Goal: Information Seeking & Learning: Learn about a topic

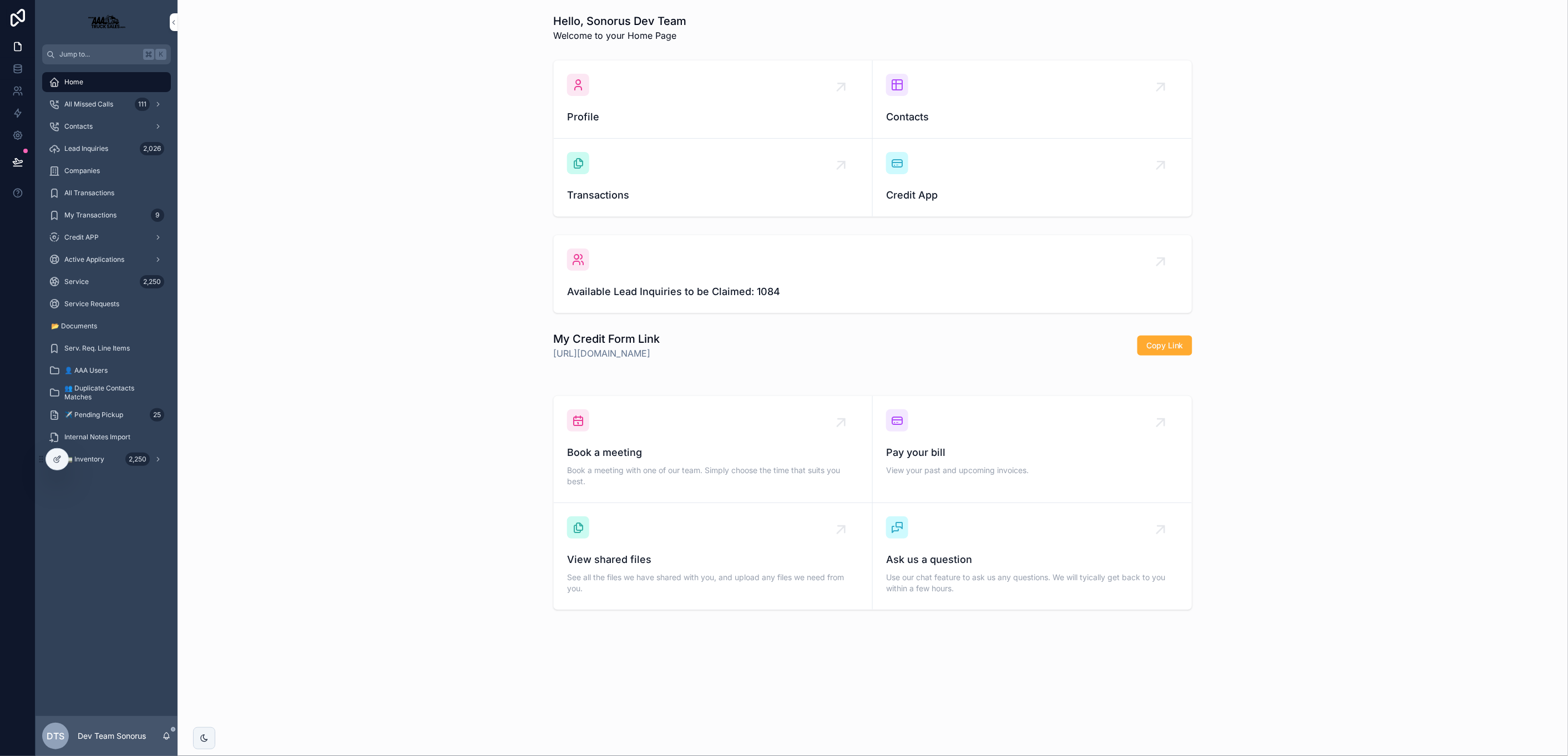
click at [0, 0] on icon at bounding box center [0, 0] width 0 height 0
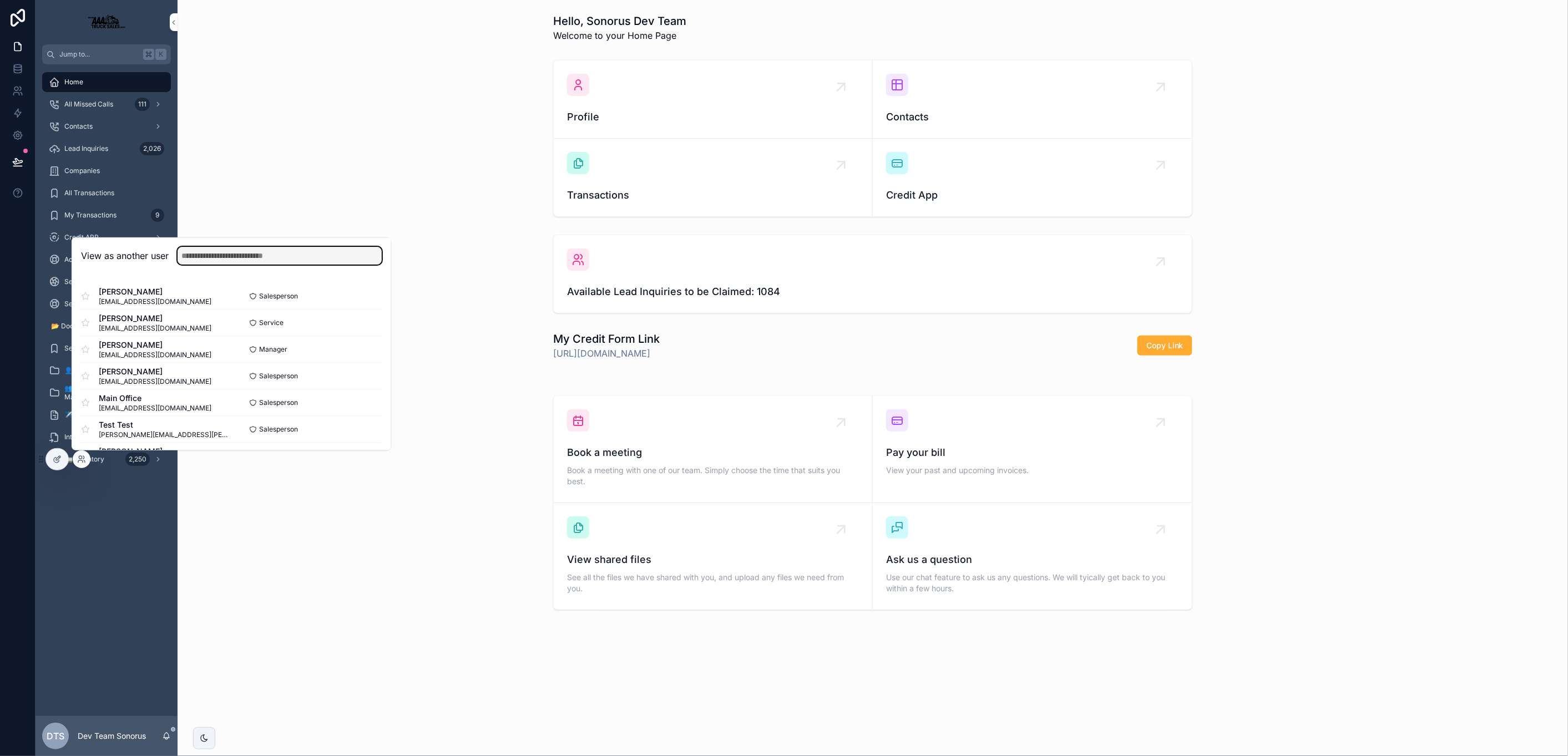
click at [231, 261] on input "text" at bounding box center [280, 255] width 204 height 18
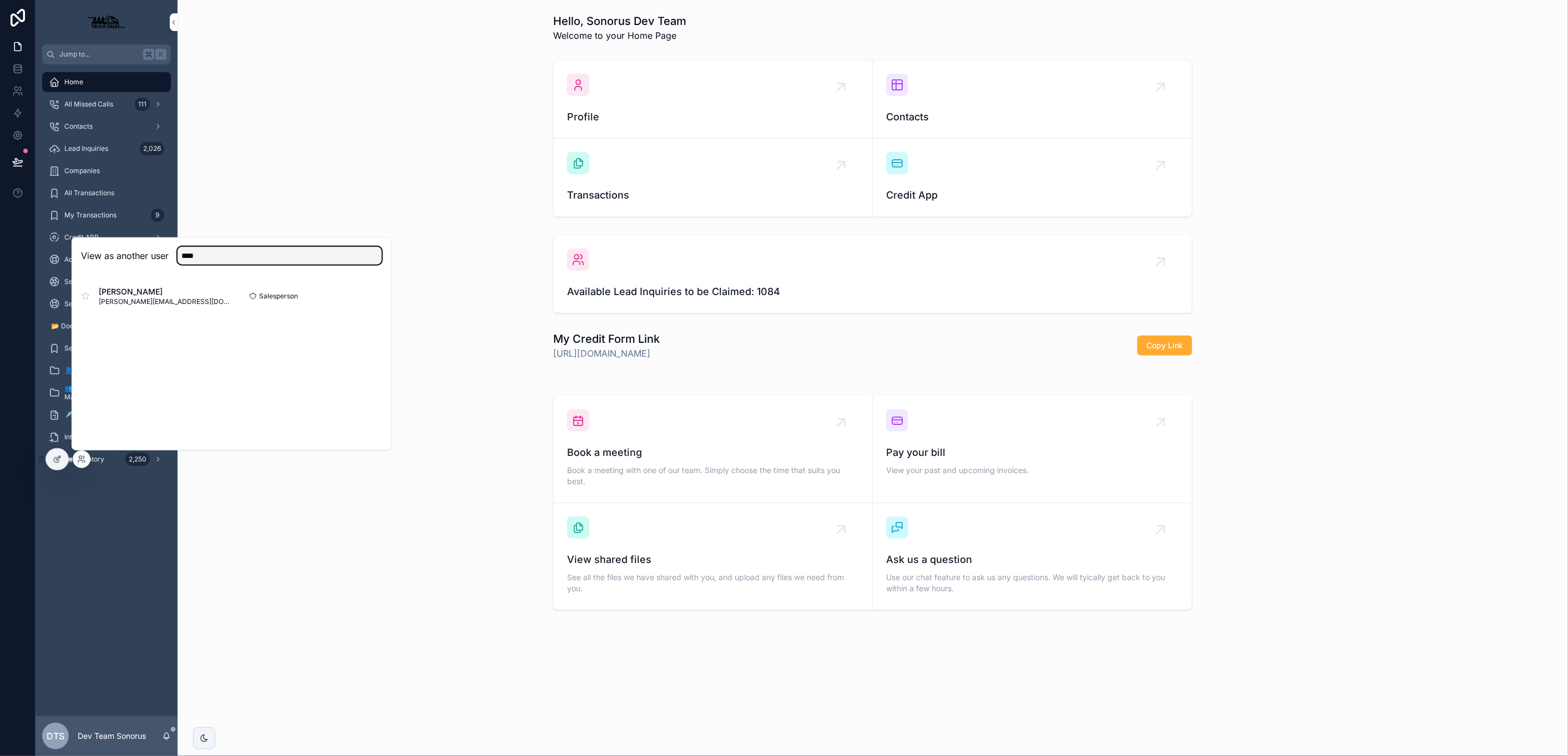
type input "****"
click at [0, 0] on button "Select" at bounding box center [0, 0] width 0 height 0
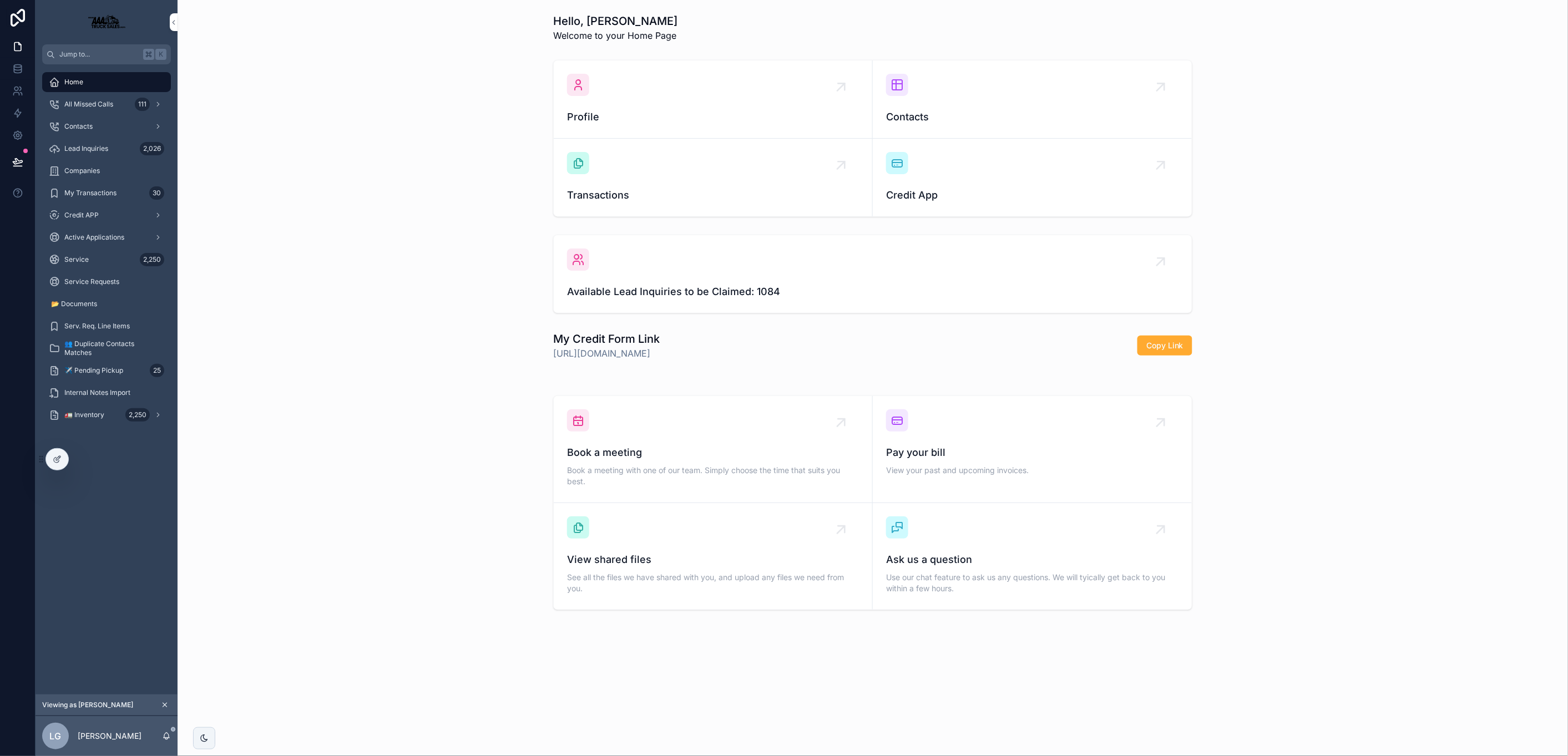
click at [100, 152] on span "Lead Inquiries" at bounding box center [86, 149] width 44 height 9
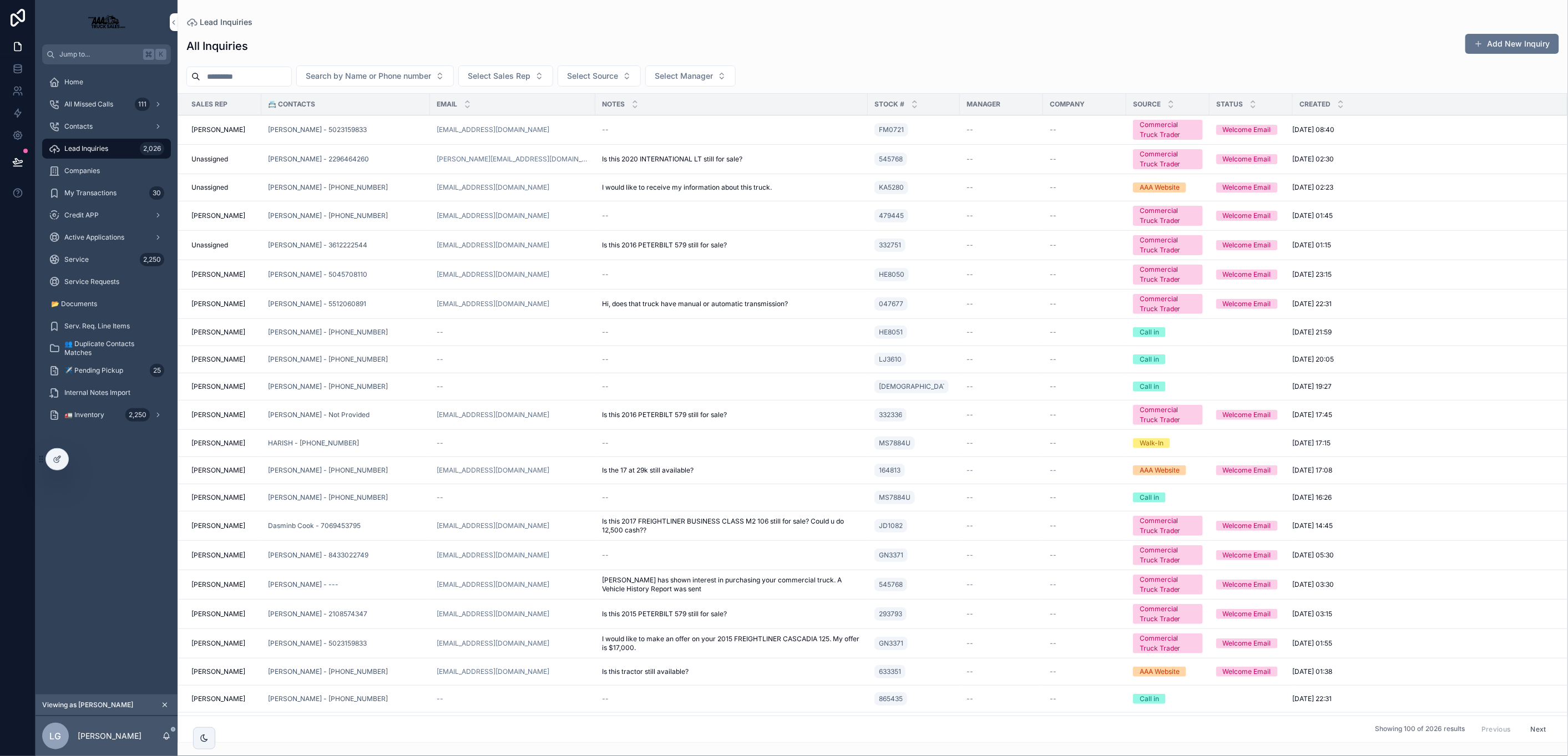
click at [376, 80] on span "Search by Name or Phone number" at bounding box center [368, 76] width 125 height 11
type input "*****"
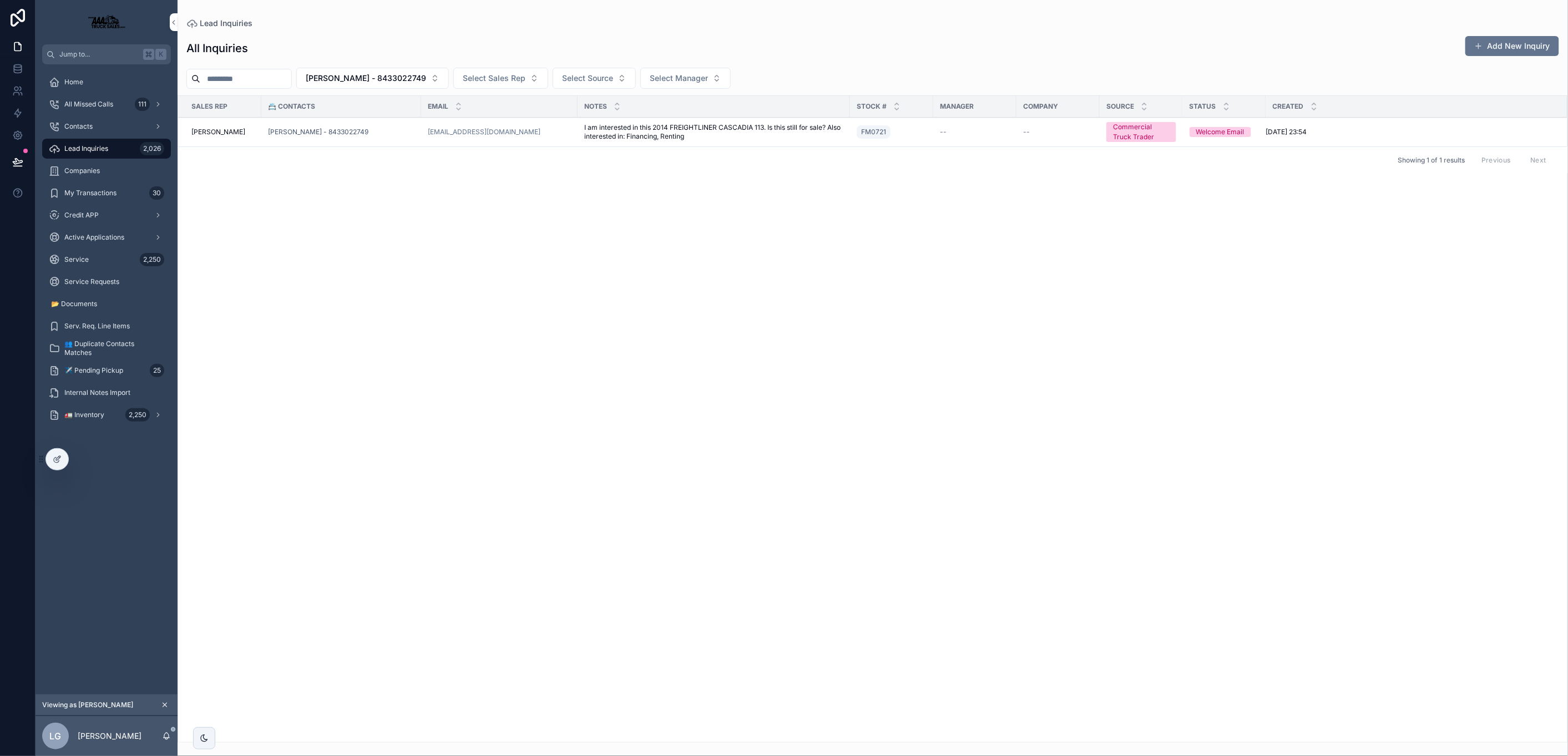
click at [400, 80] on span "OBrian Brown - 8433022749" at bounding box center [366, 78] width 121 height 11
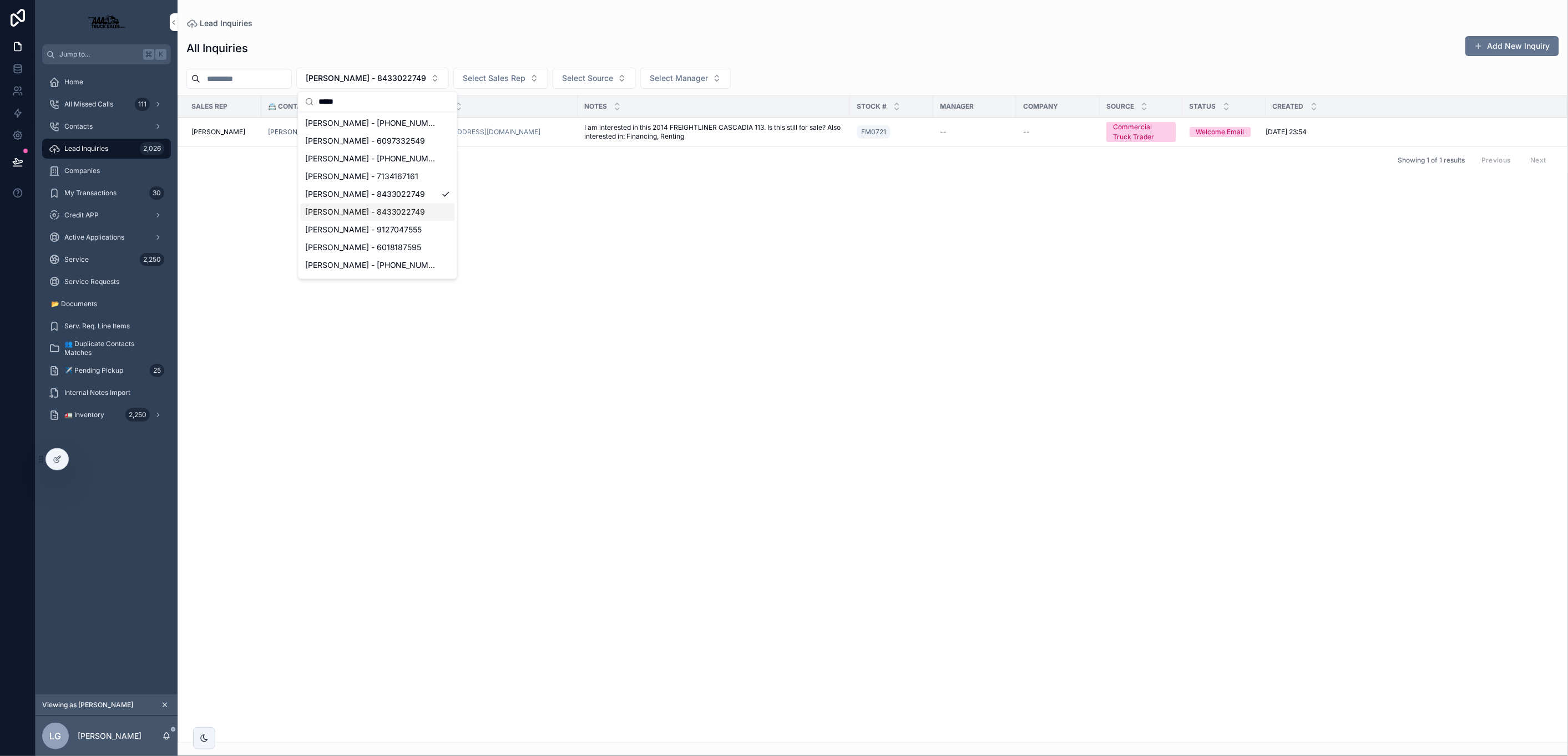
type input "*****"
click at [399, 207] on span "OBrian Brown - 8433022749" at bounding box center [365, 212] width 121 height 11
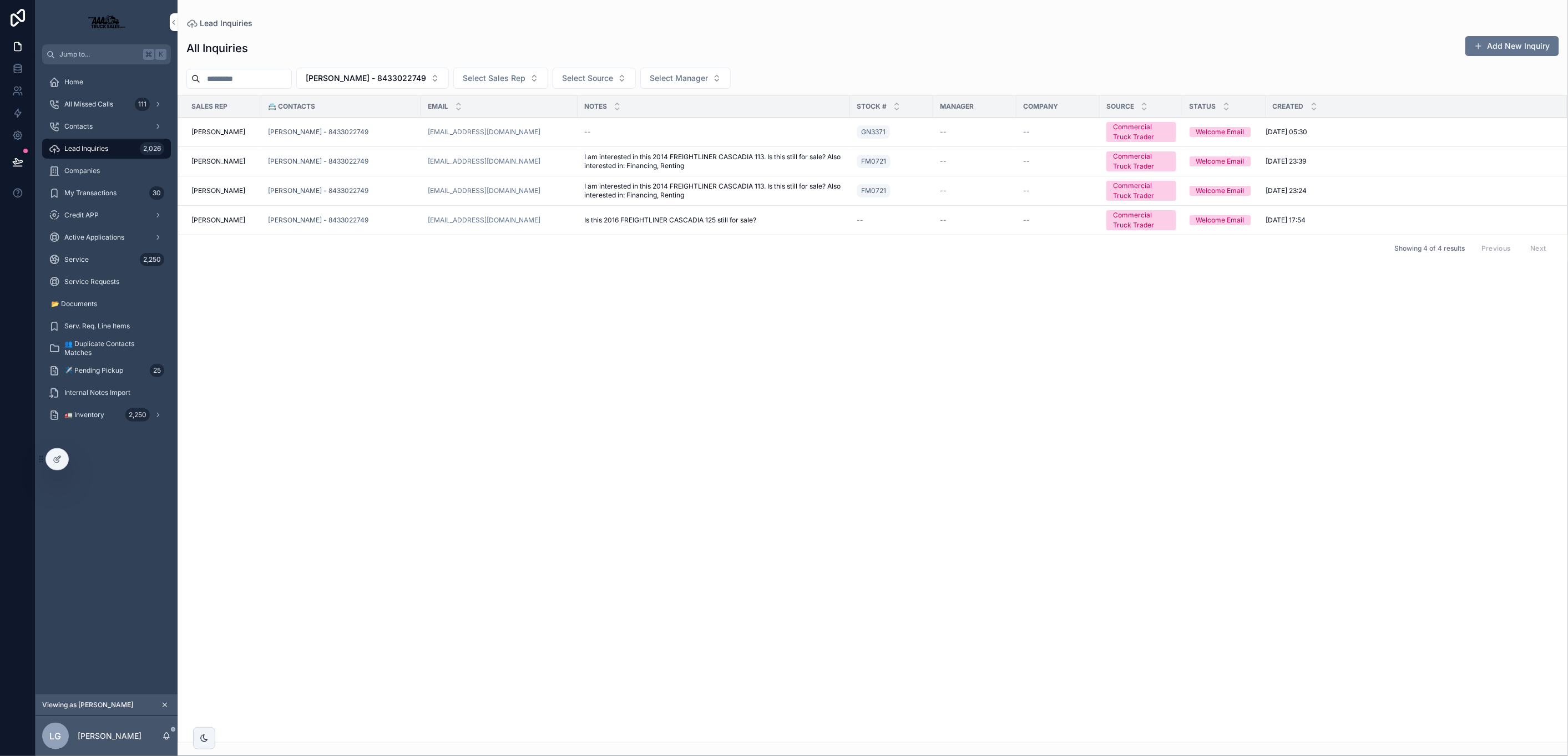
click at [585, 130] on span "--" at bounding box center [588, 132] width 7 height 9
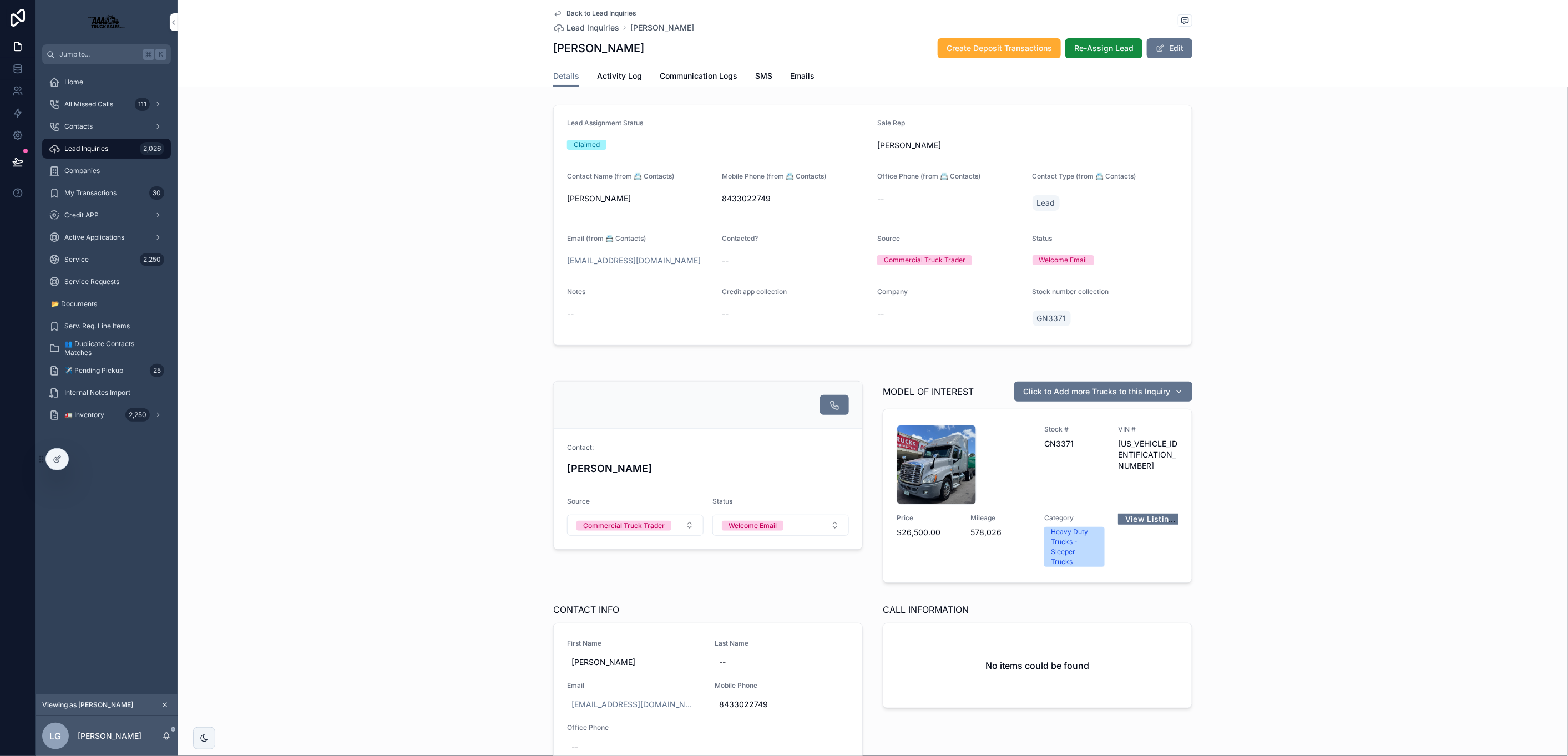
click at [633, 76] on span "Activity Log" at bounding box center [619, 76] width 45 height 11
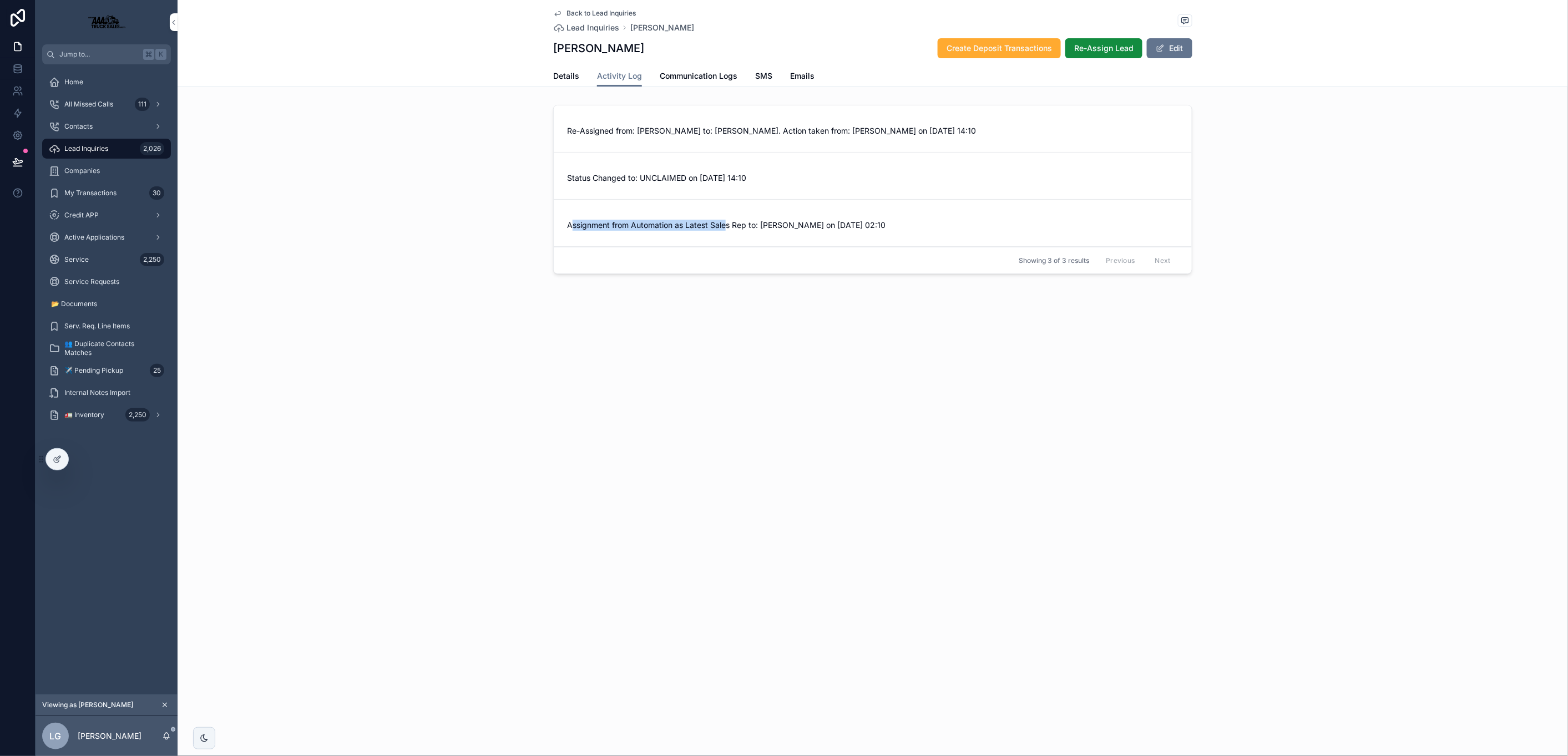
drag, startPoint x: 572, startPoint y: 226, endPoint x: 763, endPoint y: 226, distance: 191.0
click at [737, 226] on span "Assignment from Automation as Latest Sales Rep to: Luis Guerra on 10-07-2025 02…" at bounding box center [873, 225] width 611 height 11
click at [784, 234] on div "Assignment from Automation as Latest Sales Rep to: Luis Guerra on 10-07-2025 02…" at bounding box center [873, 223] width 638 height 47
click at [561, 78] on span "Details" at bounding box center [566, 76] width 26 height 11
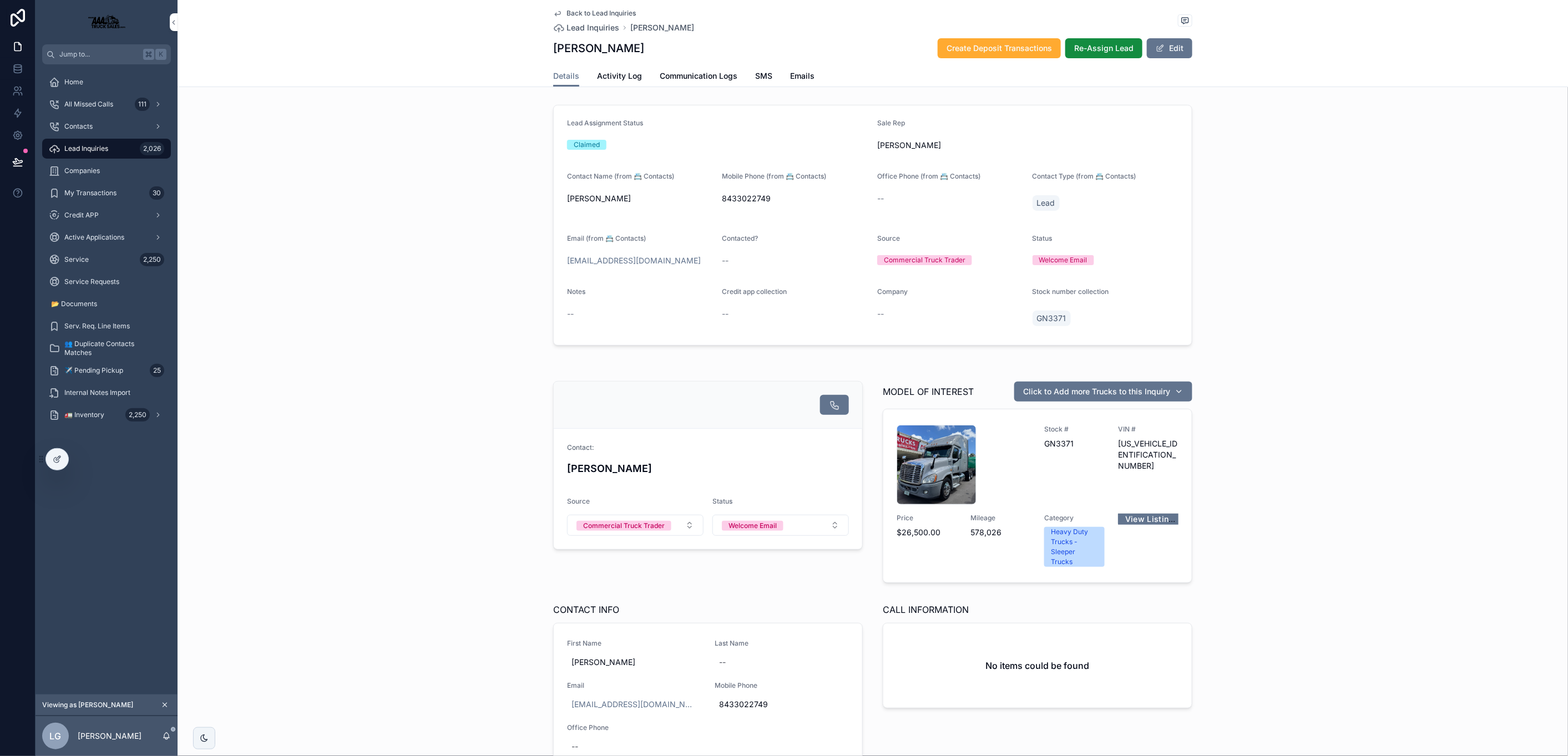
click at [572, 50] on h1 "OBrian Brown" at bounding box center [599, 48] width 91 height 15
drag, startPoint x: 572, startPoint y: 50, endPoint x: 552, endPoint y: 53, distance: 20.2
click at [571, 50] on h1 "OBrian Brown" at bounding box center [599, 48] width 91 height 15
copy h1 "OBrian Brown"
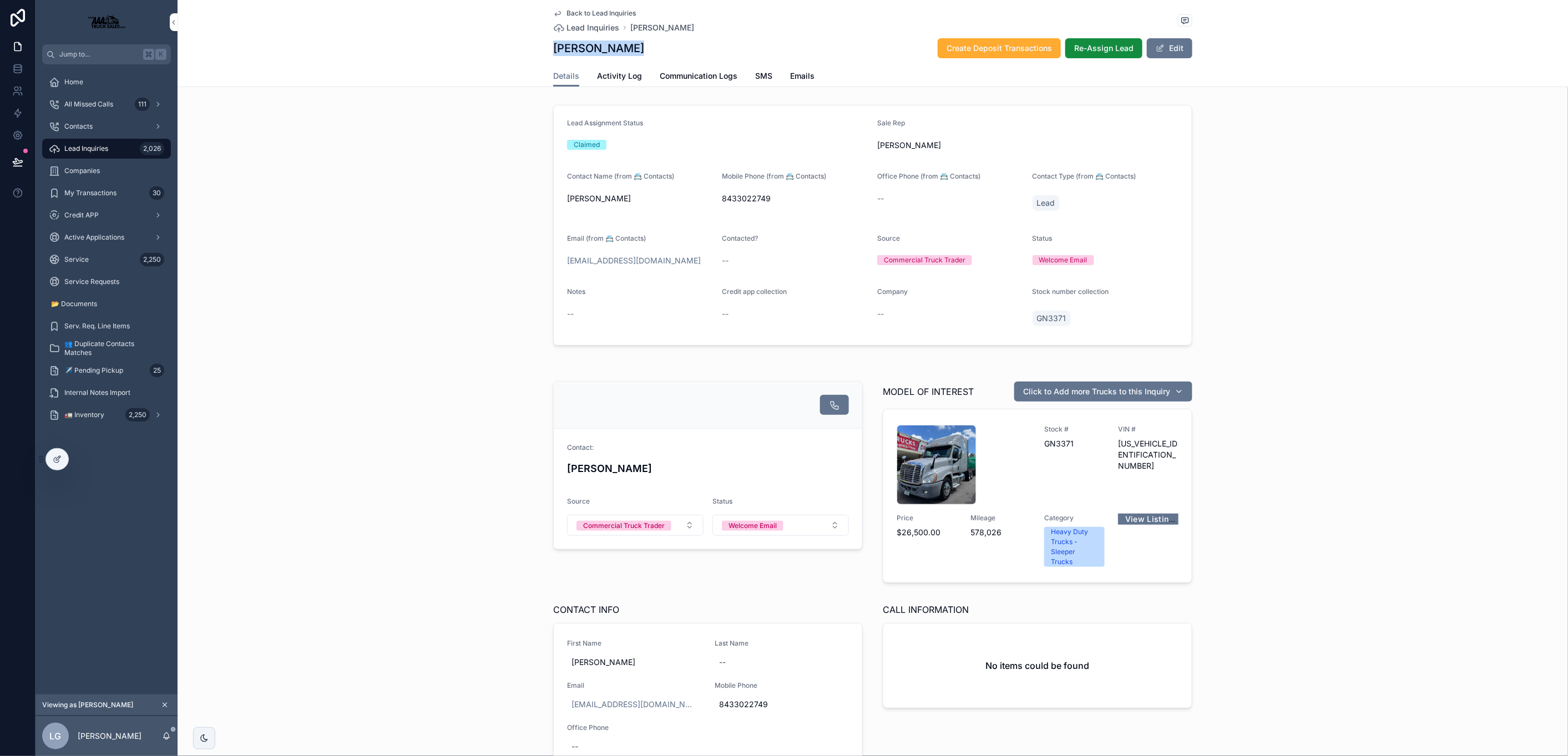
click at [93, 132] on div "Contacts" at bounding box center [106, 126] width 116 height 18
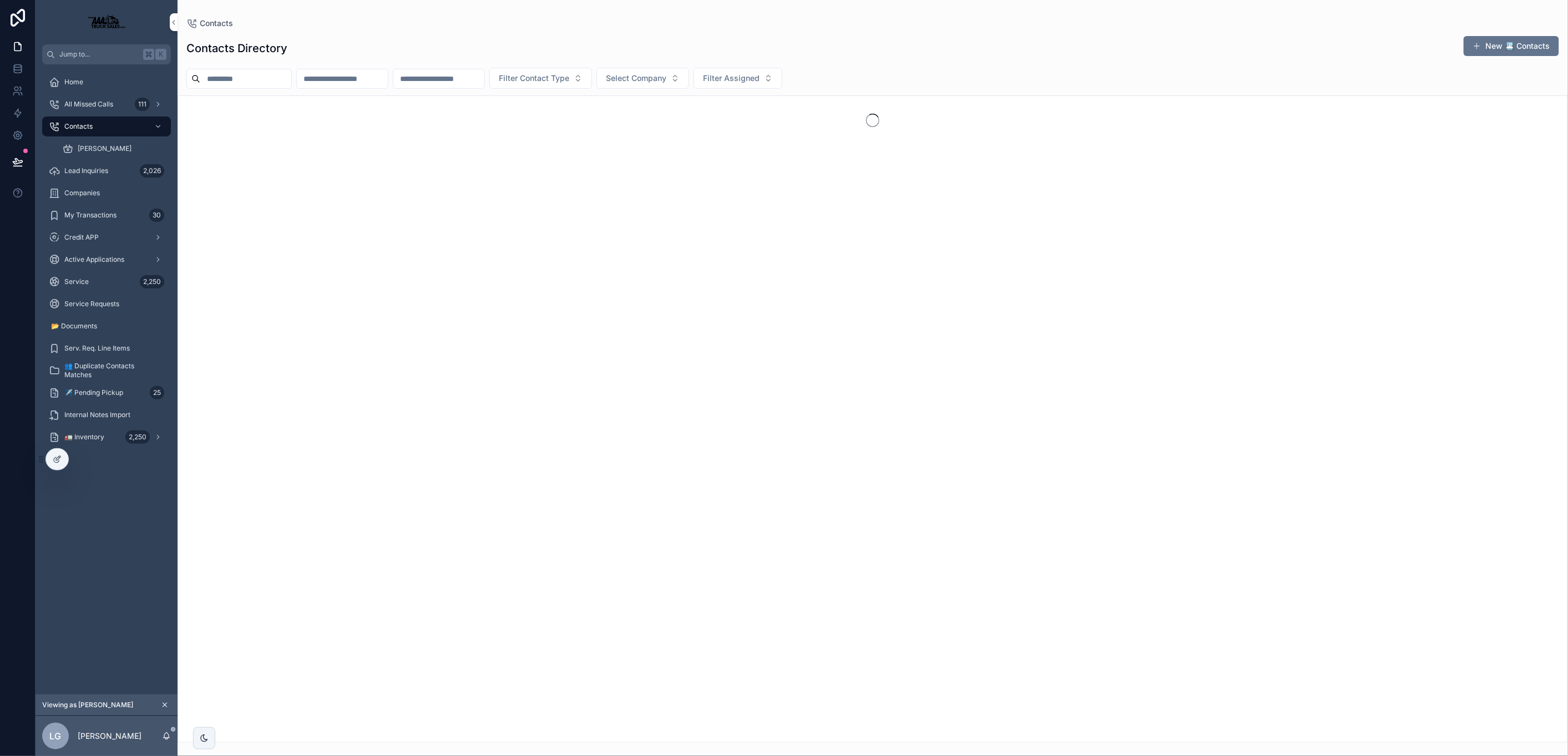
click at [382, 83] on input "scrollable content" at bounding box center [342, 78] width 91 height 15
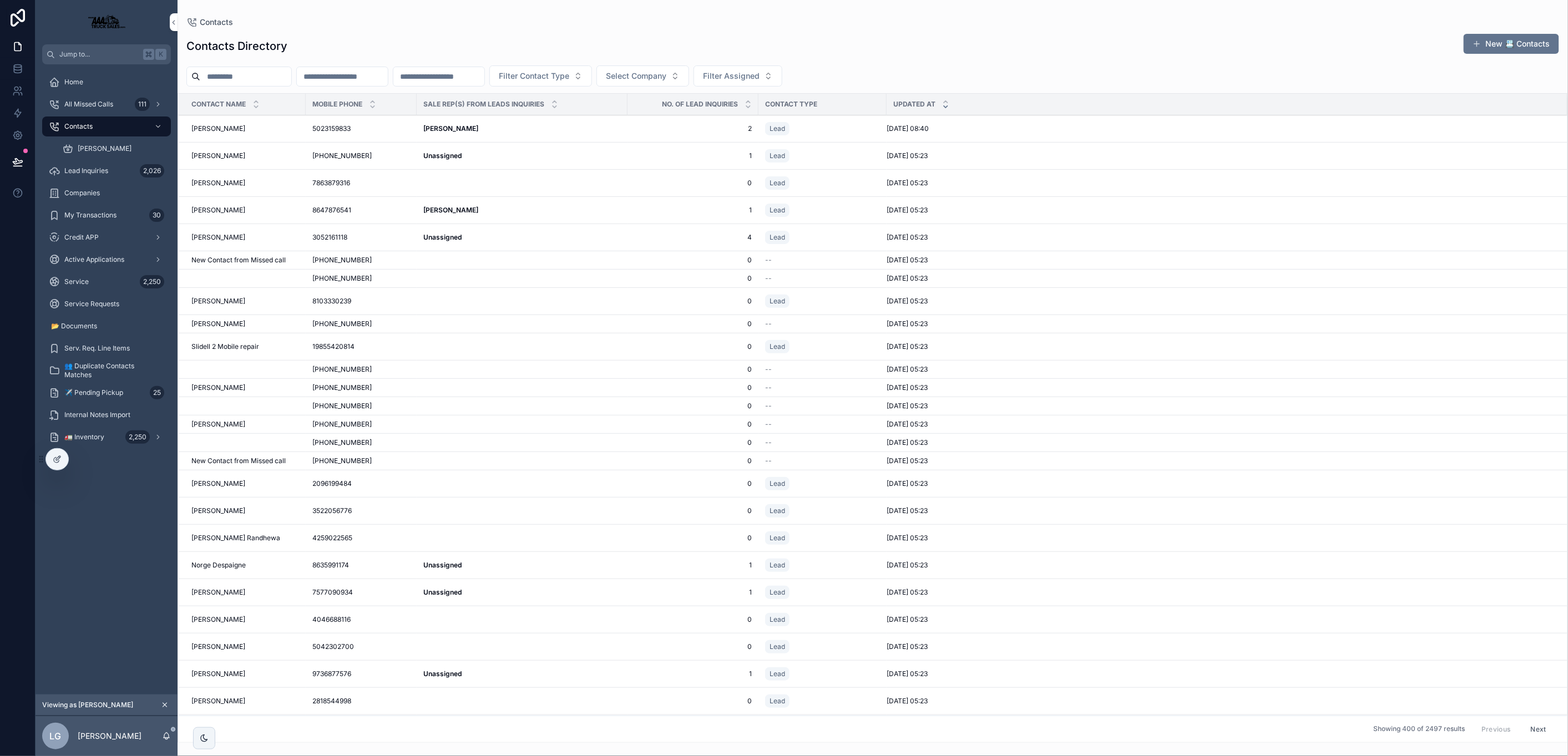
paste input "**********"
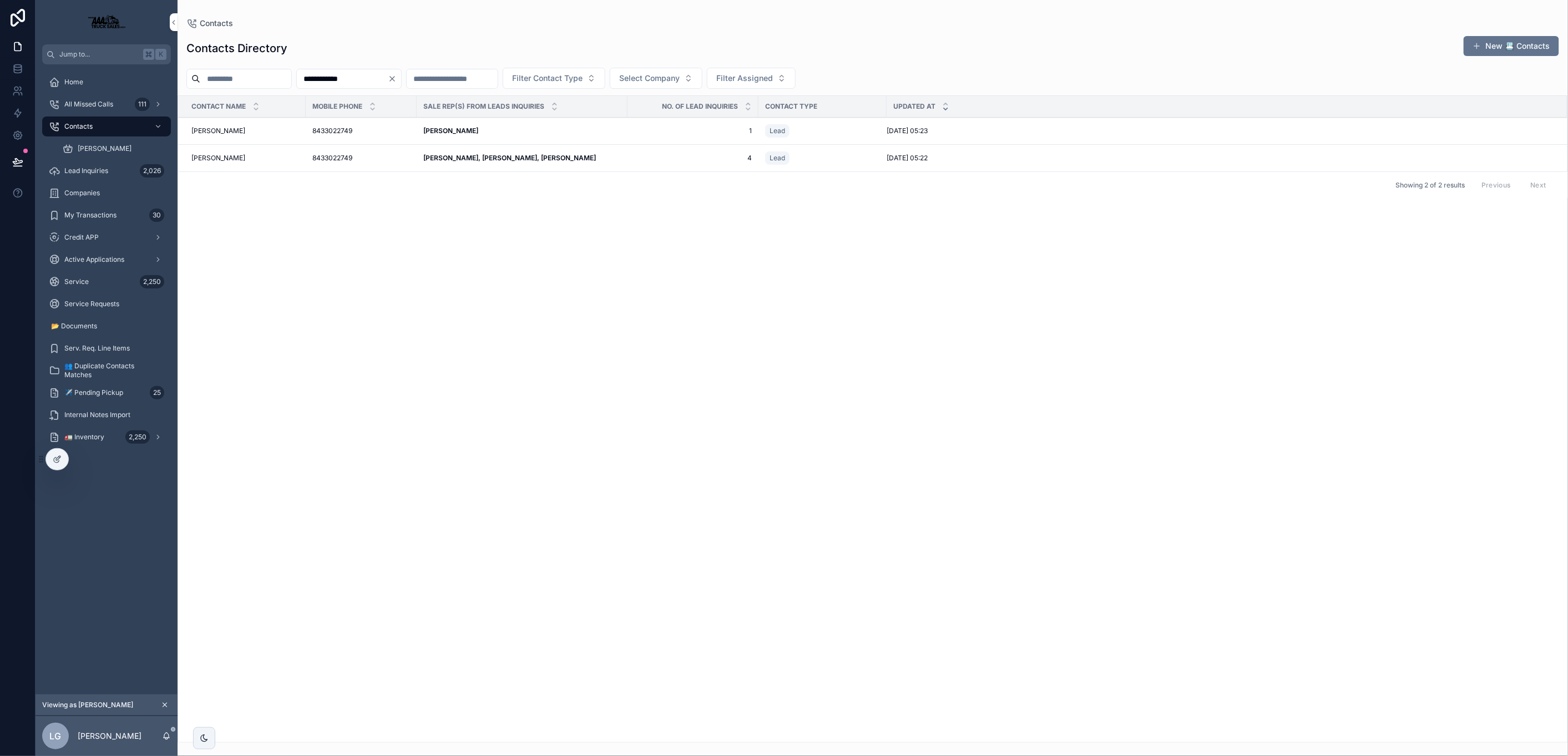
type input "**********"
click at [580, 157] on div "Luis Guerra, David Franchi, Tyler Stancil Luis Guerra, David Franchi, Tyler Sta…" at bounding box center [522, 158] width 198 height 9
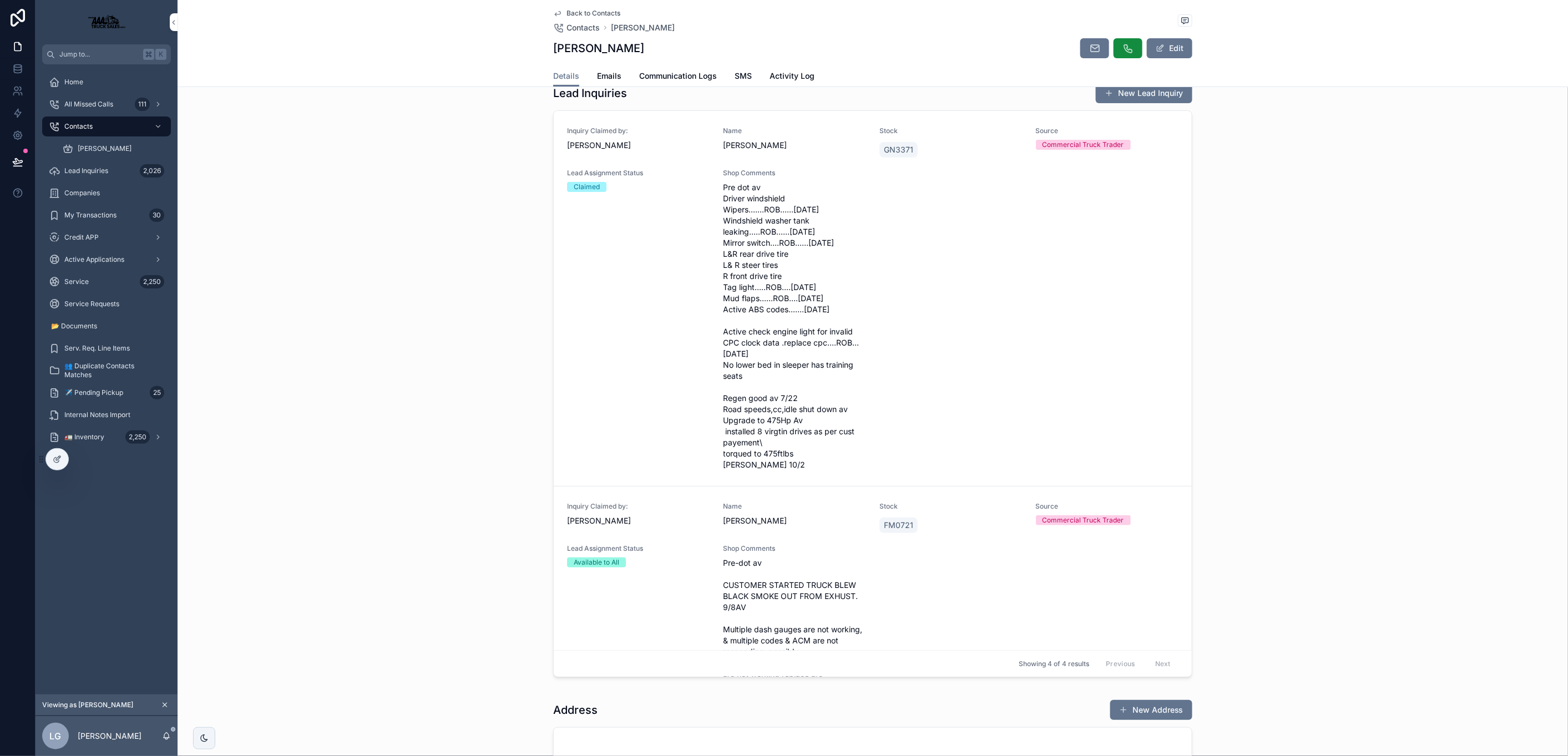
scroll to position [15, 0]
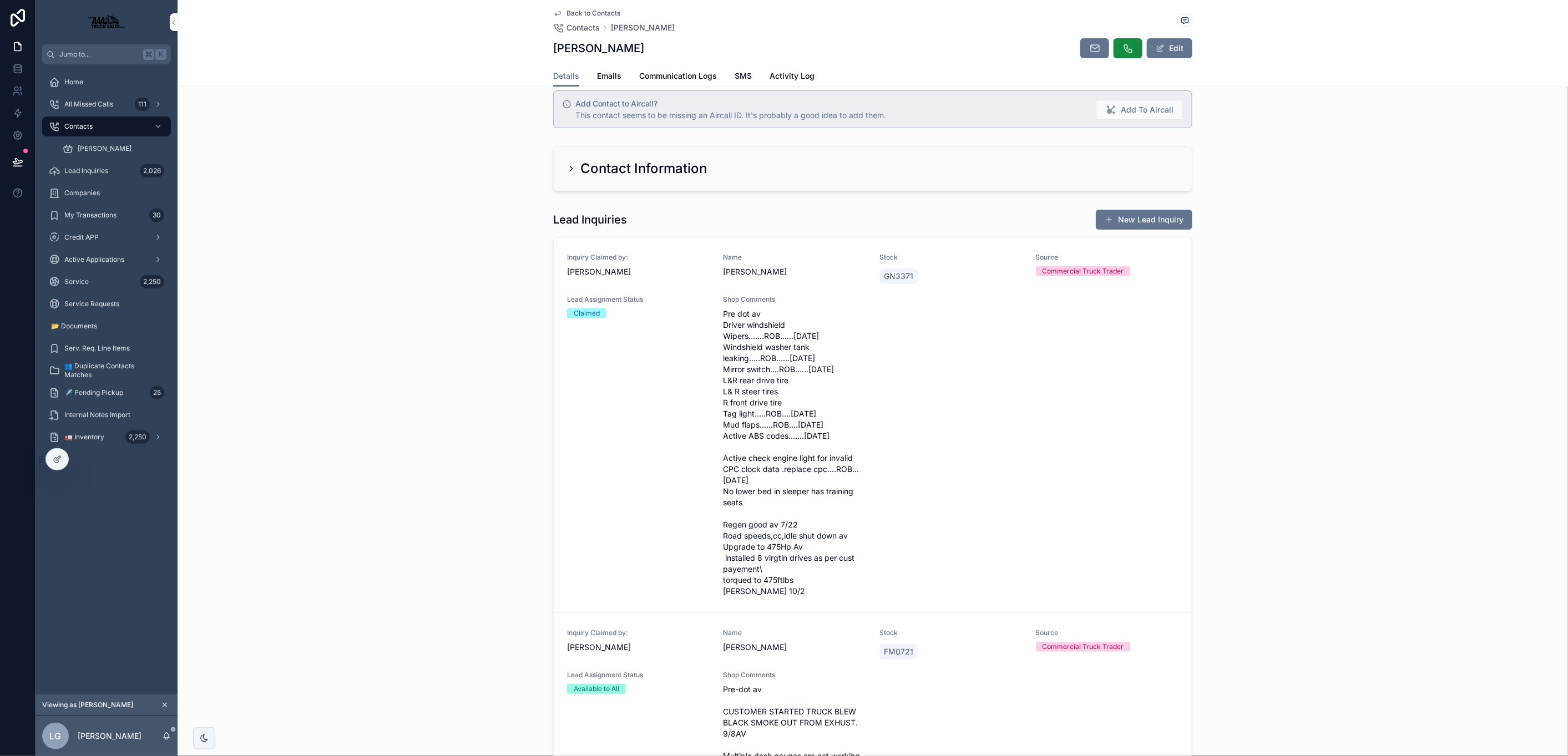
click at [101, 80] on div "Home" at bounding box center [106, 82] width 116 height 18
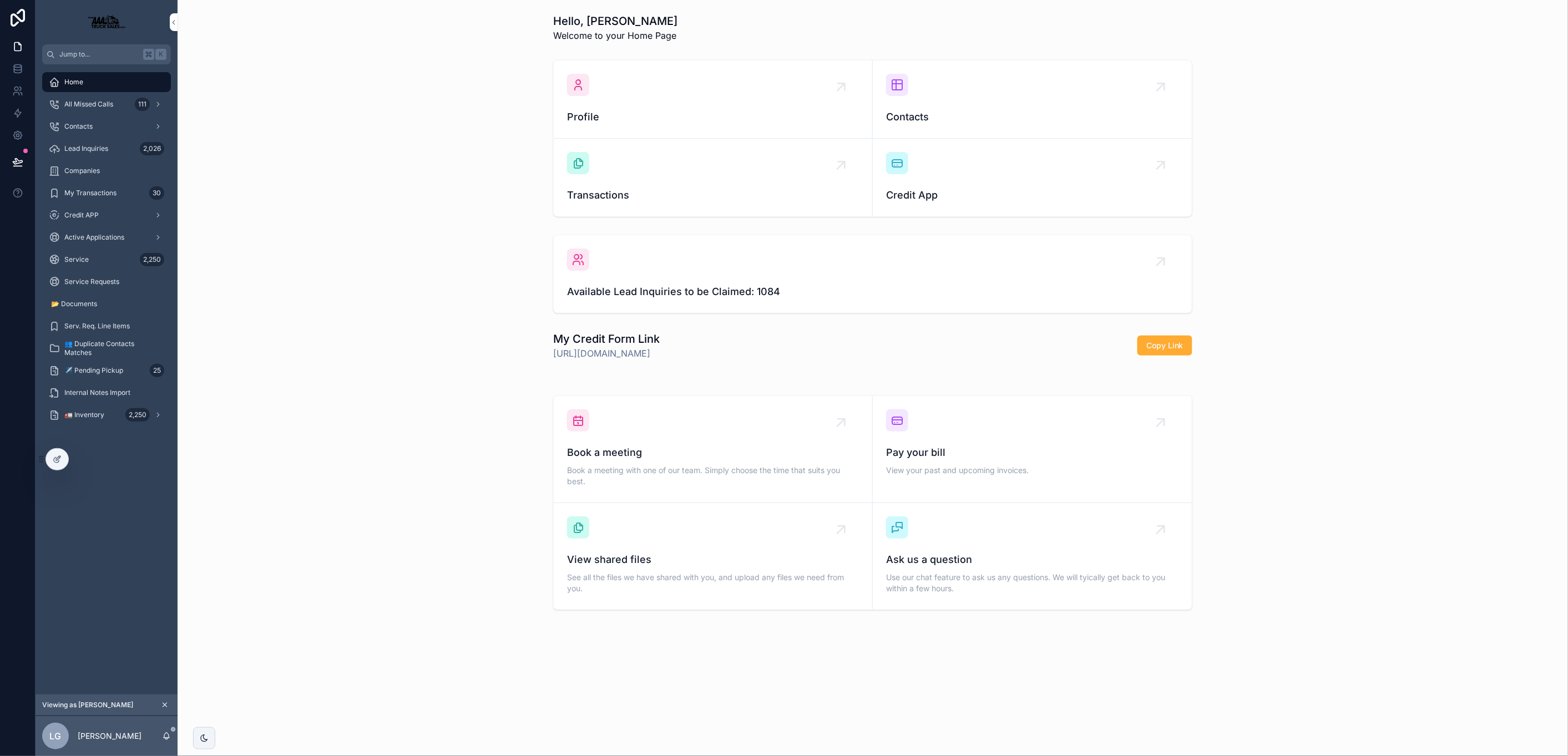
click at [80, 127] on span "Contacts" at bounding box center [78, 126] width 28 height 9
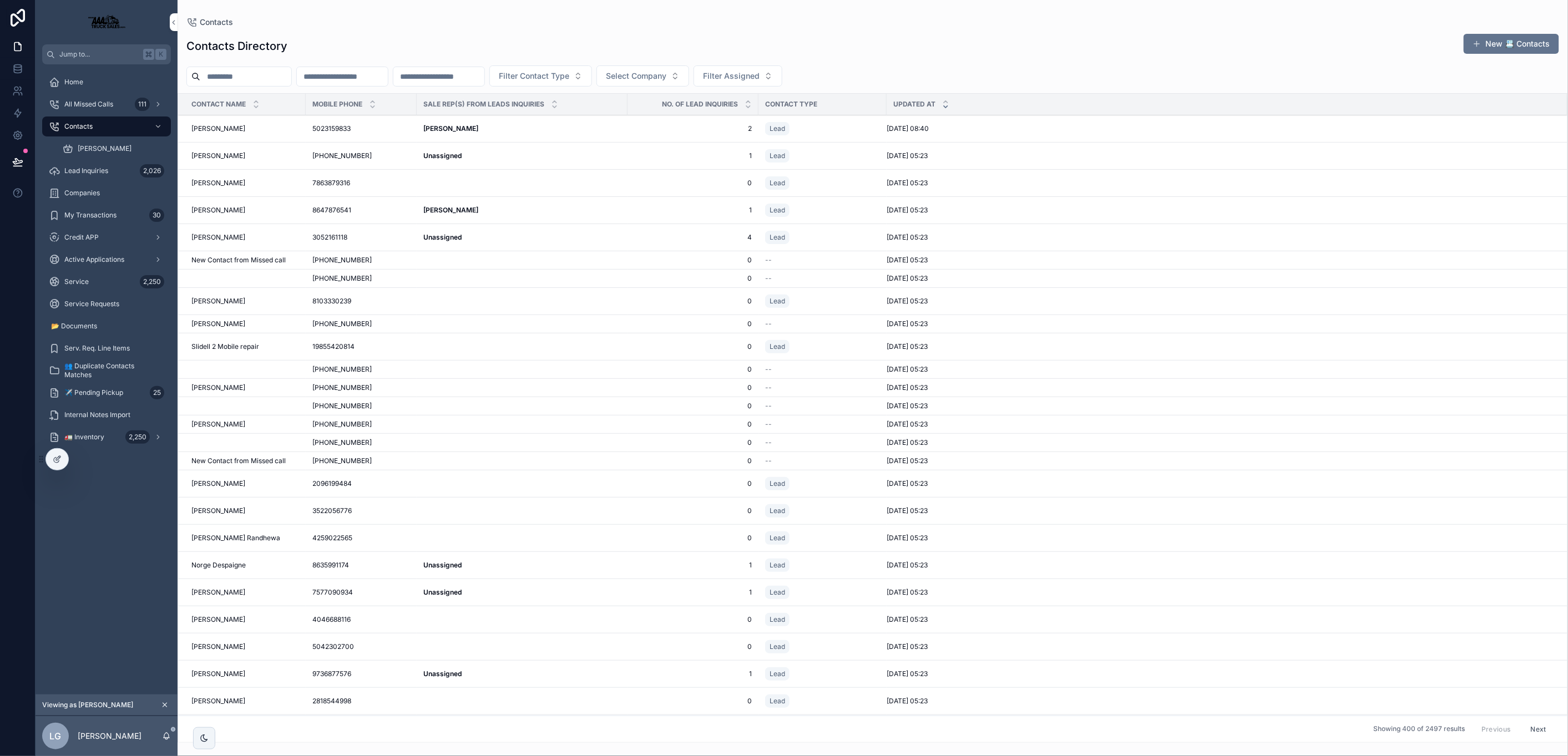
click at [345, 75] on input "scrollable content" at bounding box center [342, 76] width 91 height 15
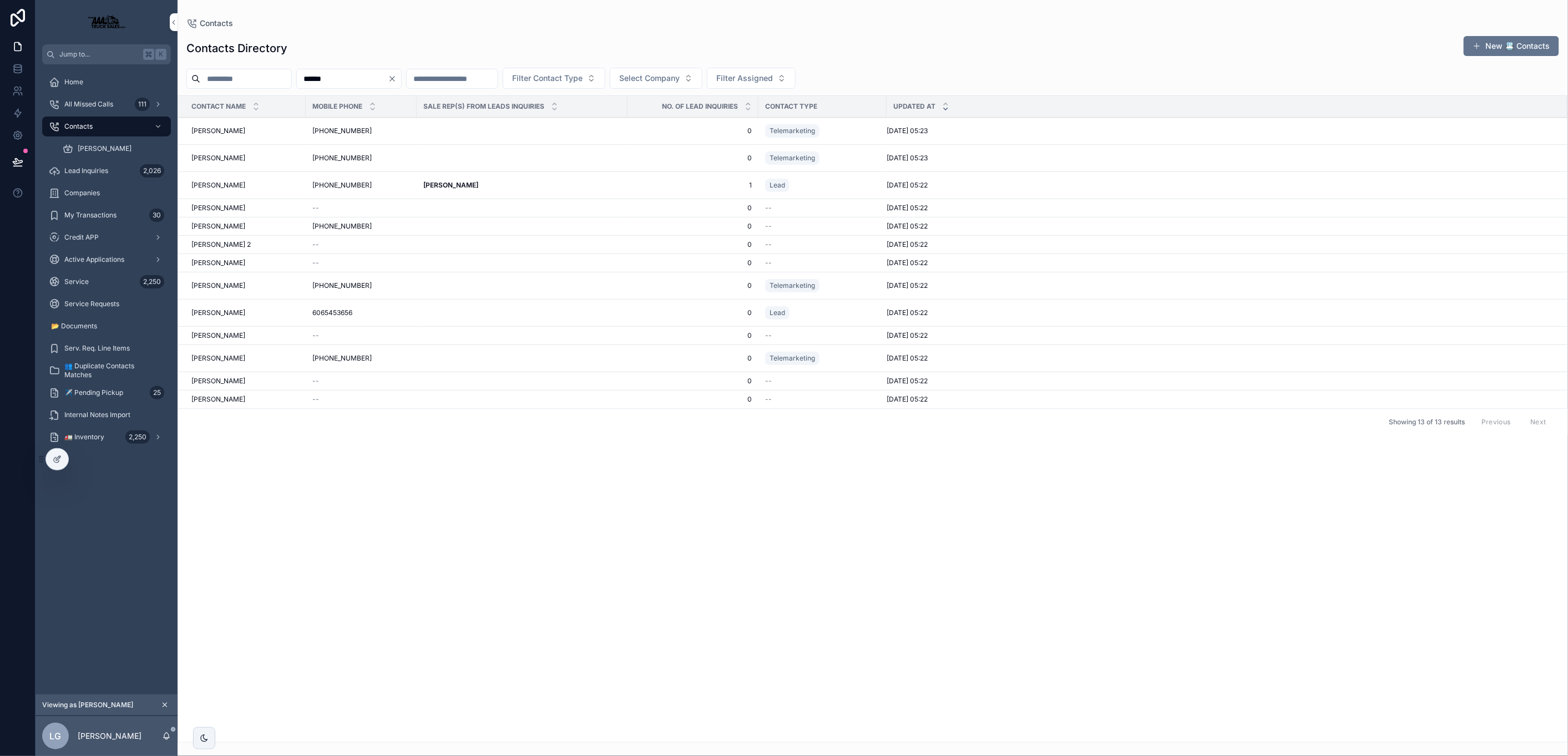
type input "******"
click at [378, 186] on div "+1530-356-8442 +1530-356-8442" at bounding box center [361, 185] width 98 height 9
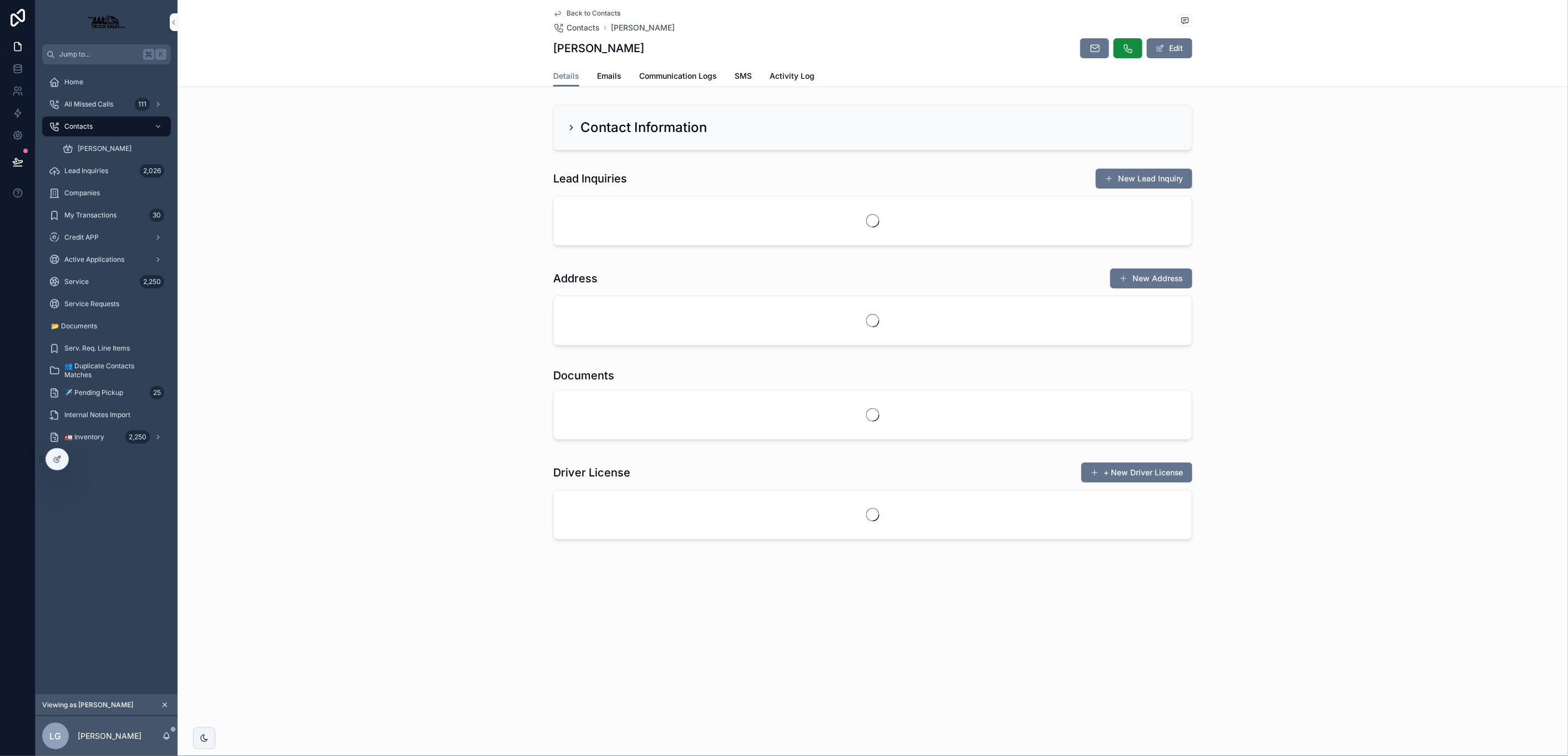
click at [686, 80] on span "Communication Logs" at bounding box center [678, 76] width 78 height 11
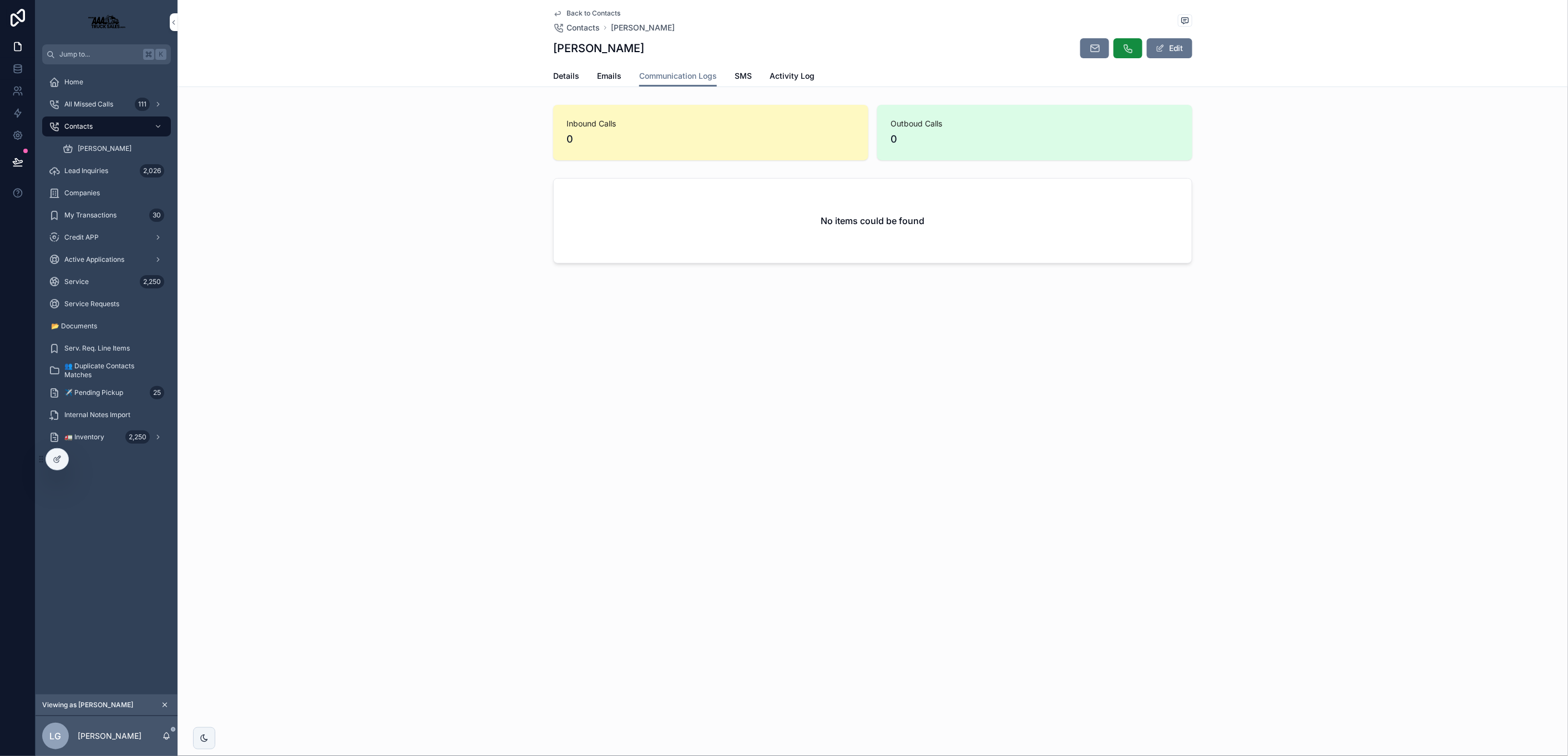
click at [604, 74] on span "Emails" at bounding box center [609, 76] width 24 height 11
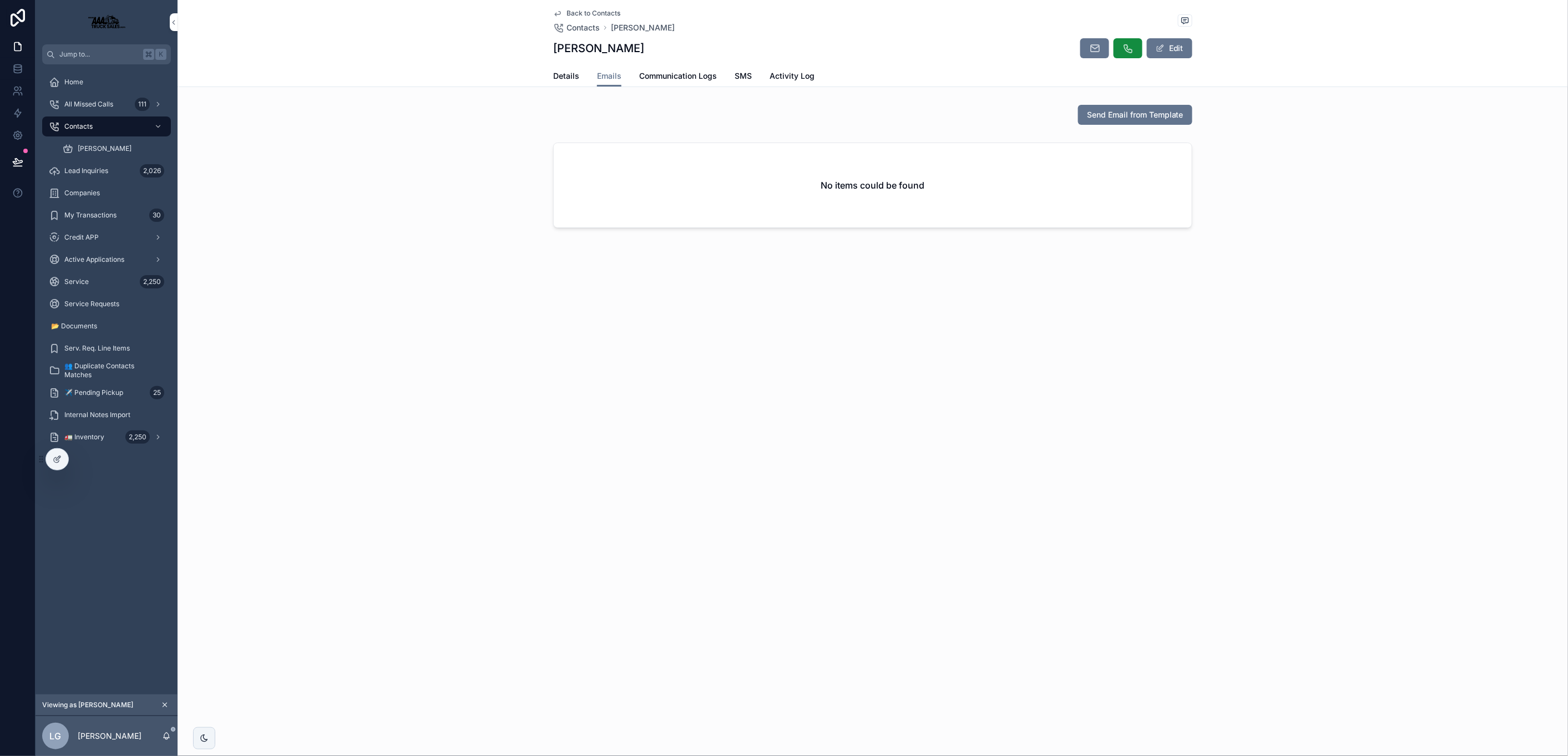
click at [566, 78] on span "Details" at bounding box center [566, 76] width 26 height 11
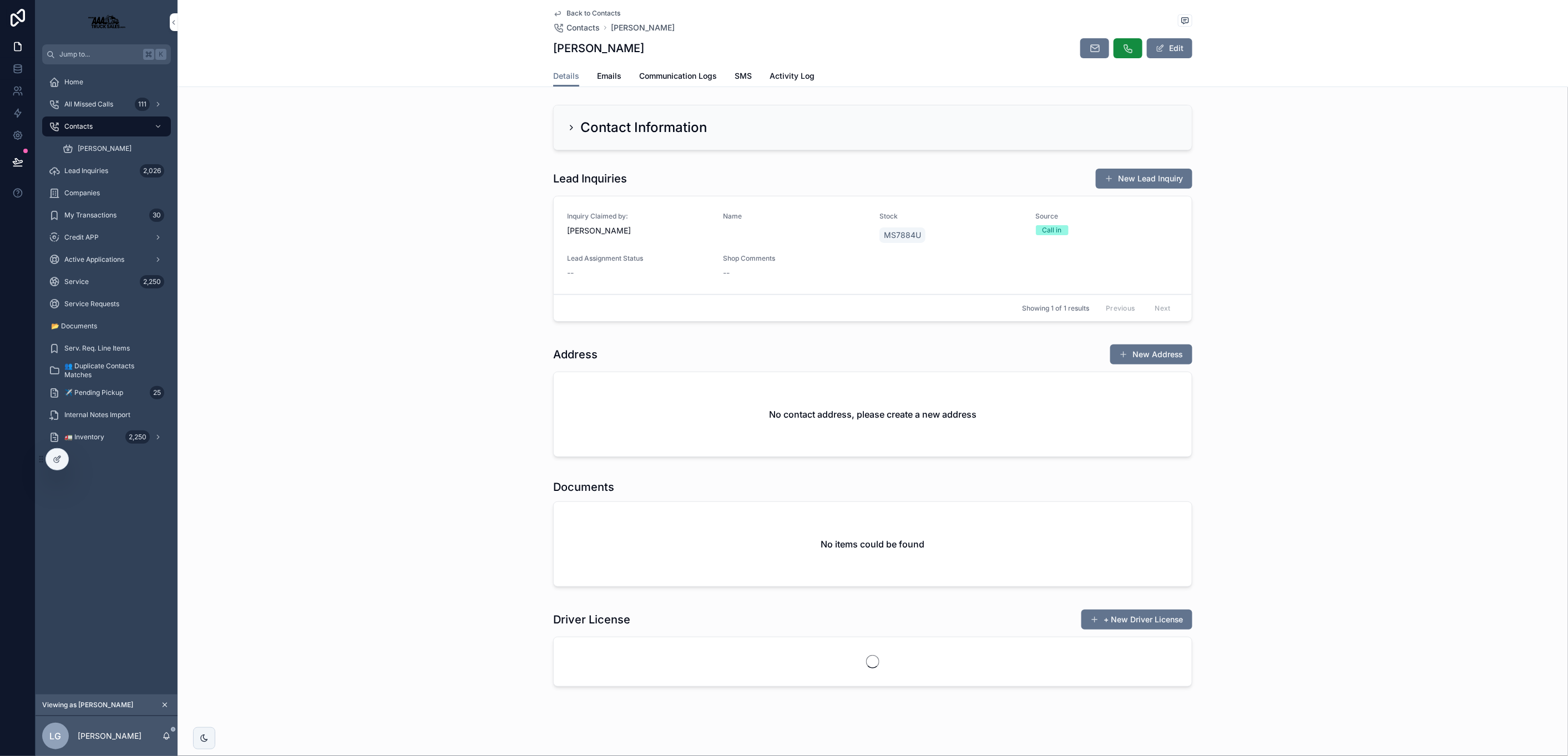
click at [676, 75] on span "Communication Logs" at bounding box center [678, 76] width 78 height 11
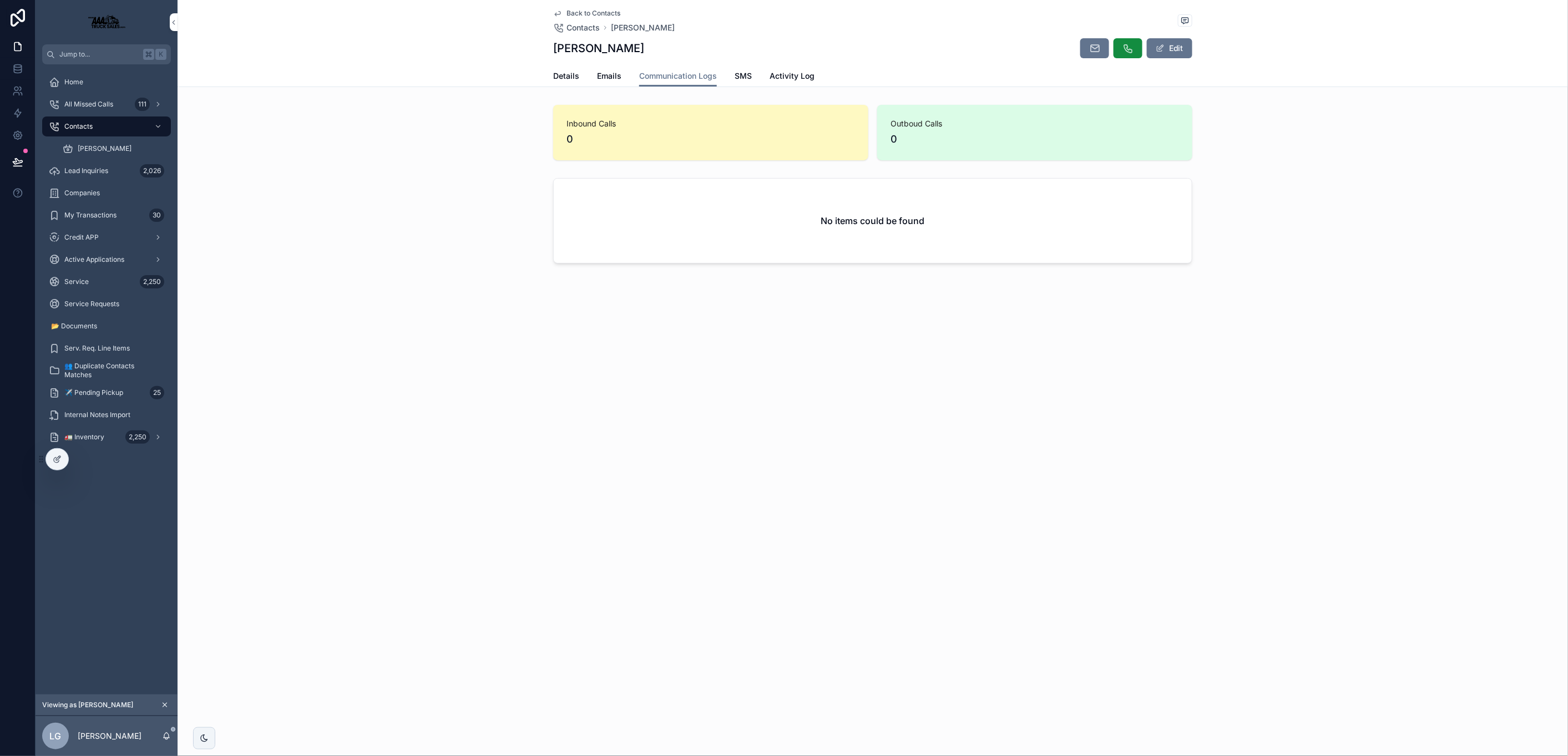
click at [569, 78] on span "Details" at bounding box center [566, 76] width 26 height 11
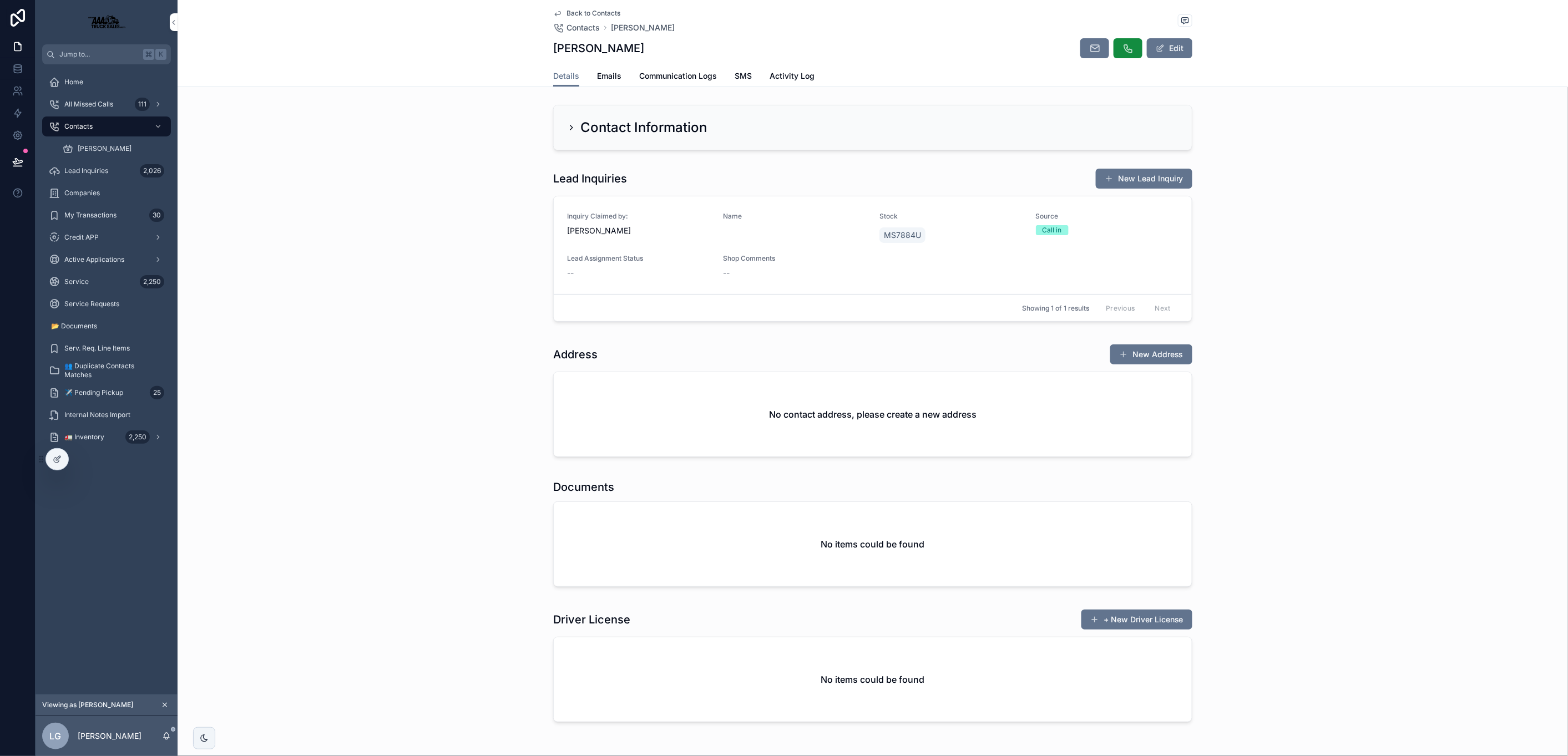
click at [567, 127] on icon "scrollable content" at bounding box center [572, 127] width 9 height 9
click at [569, 130] on icon "scrollable content" at bounding box center [572, 127] width 9 height 9
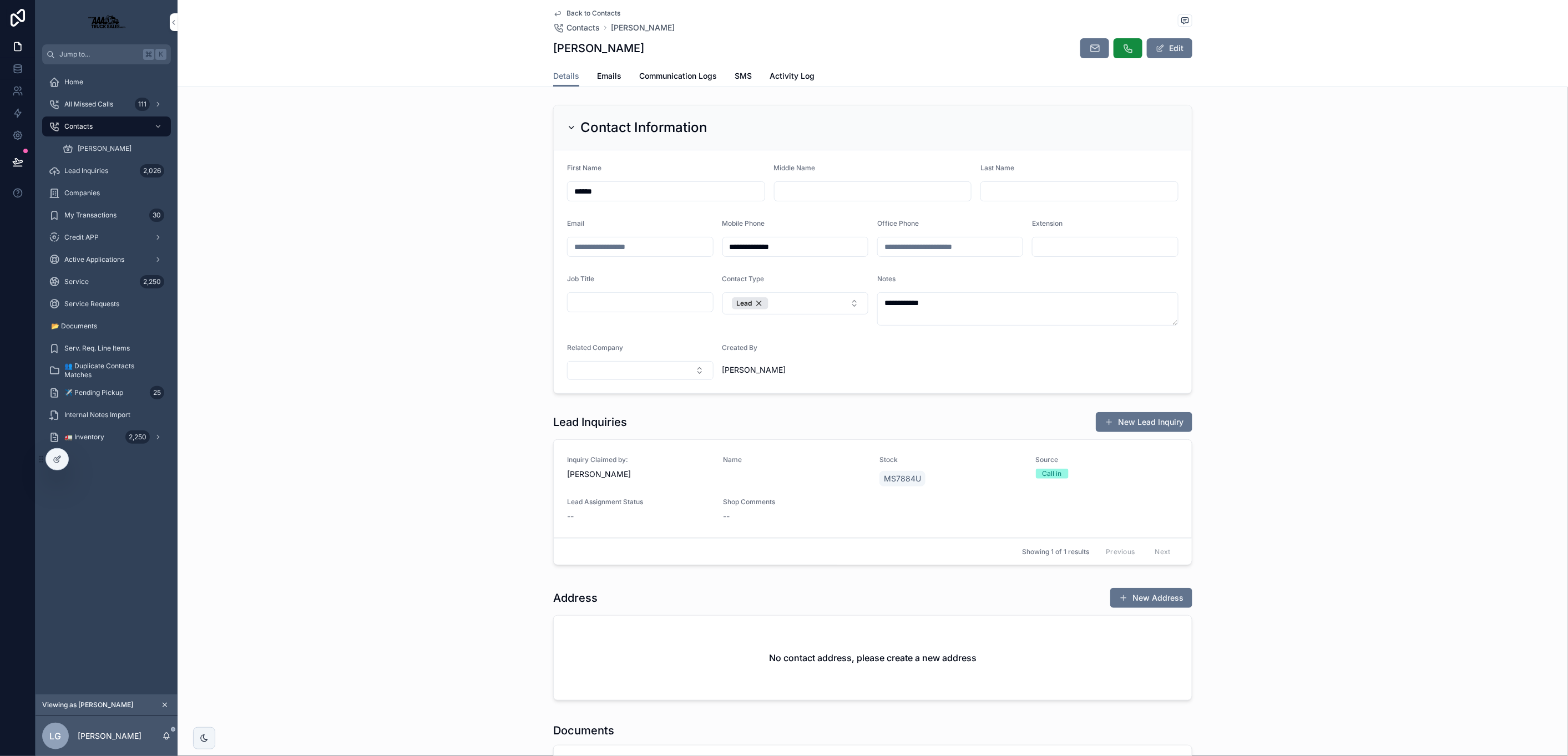
click at [570, 128] on icon "scrollable content" at bounding box center [572, 127] width 9 height 9
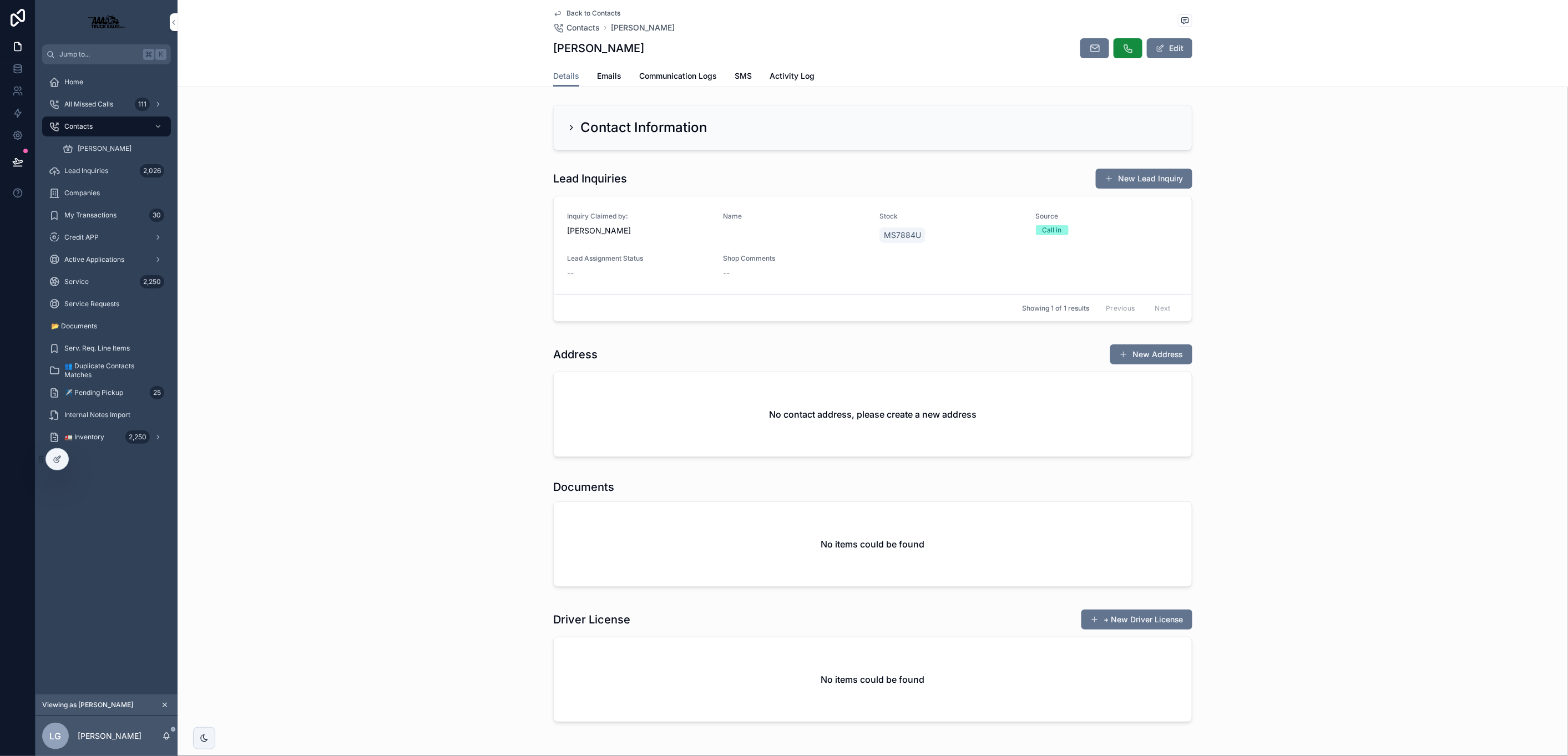
click at [583, 12] on span "Back to Contacts" at bounding box center [594, 13] width 54 height 9
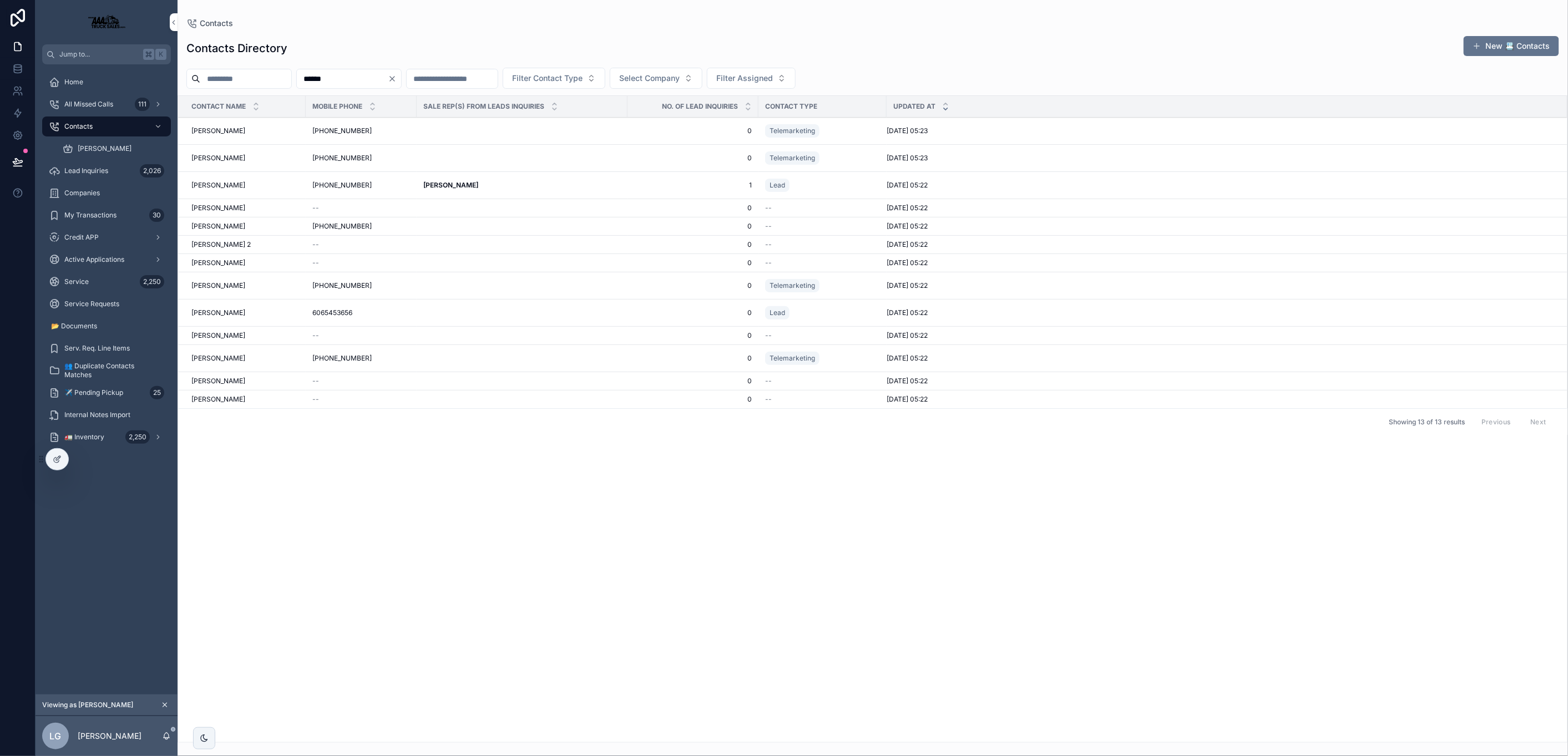
click at [293, 181] on td "JEREMY JEREMY" at bounding box center [242, 185] width 128 height 27
click at [291, 184] on div "JEREMY JEREMY" at bounding box center [245, 185] width 108 height 9
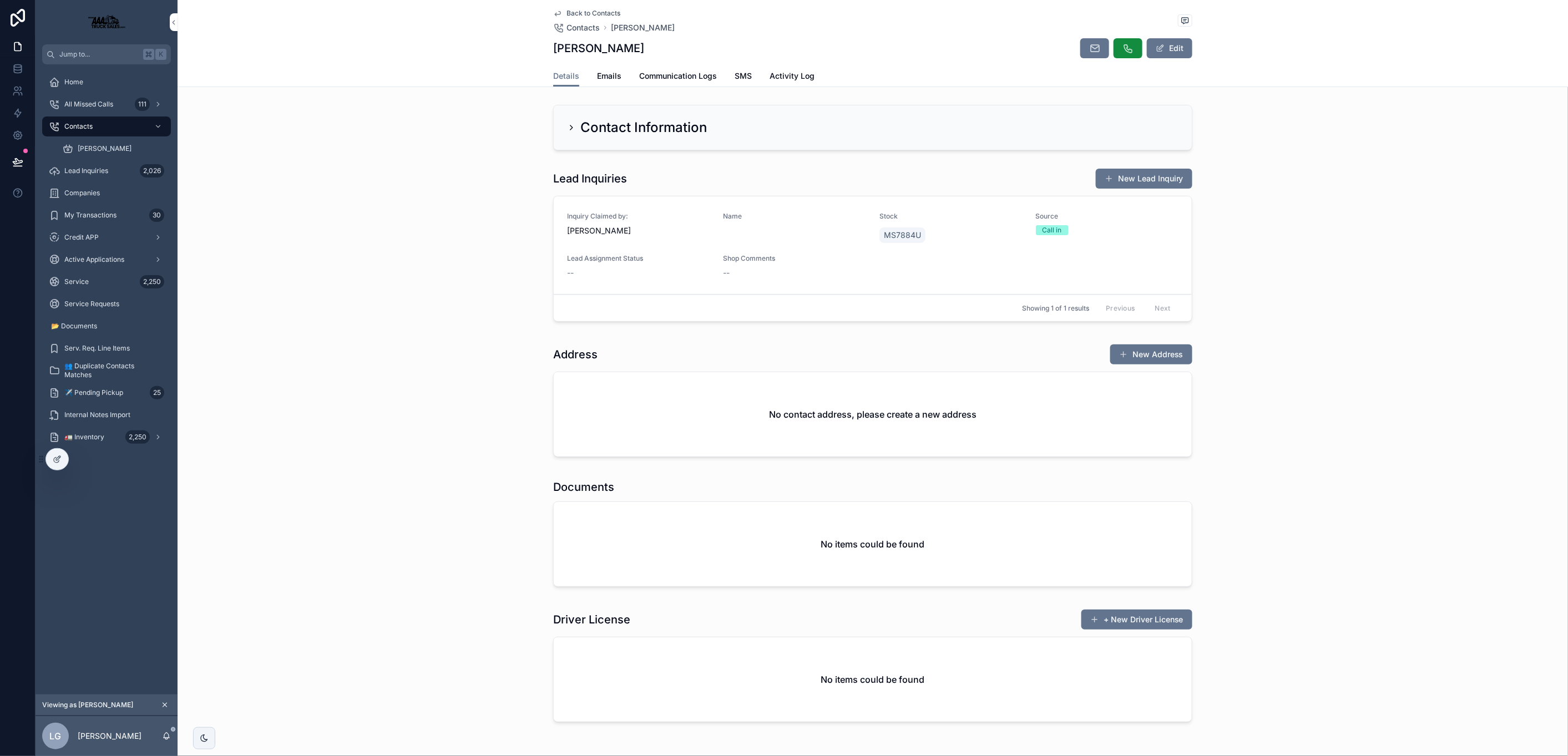
click at [608, 74] on span "Emails" at bounding box center [609, 76] width 24 height 11
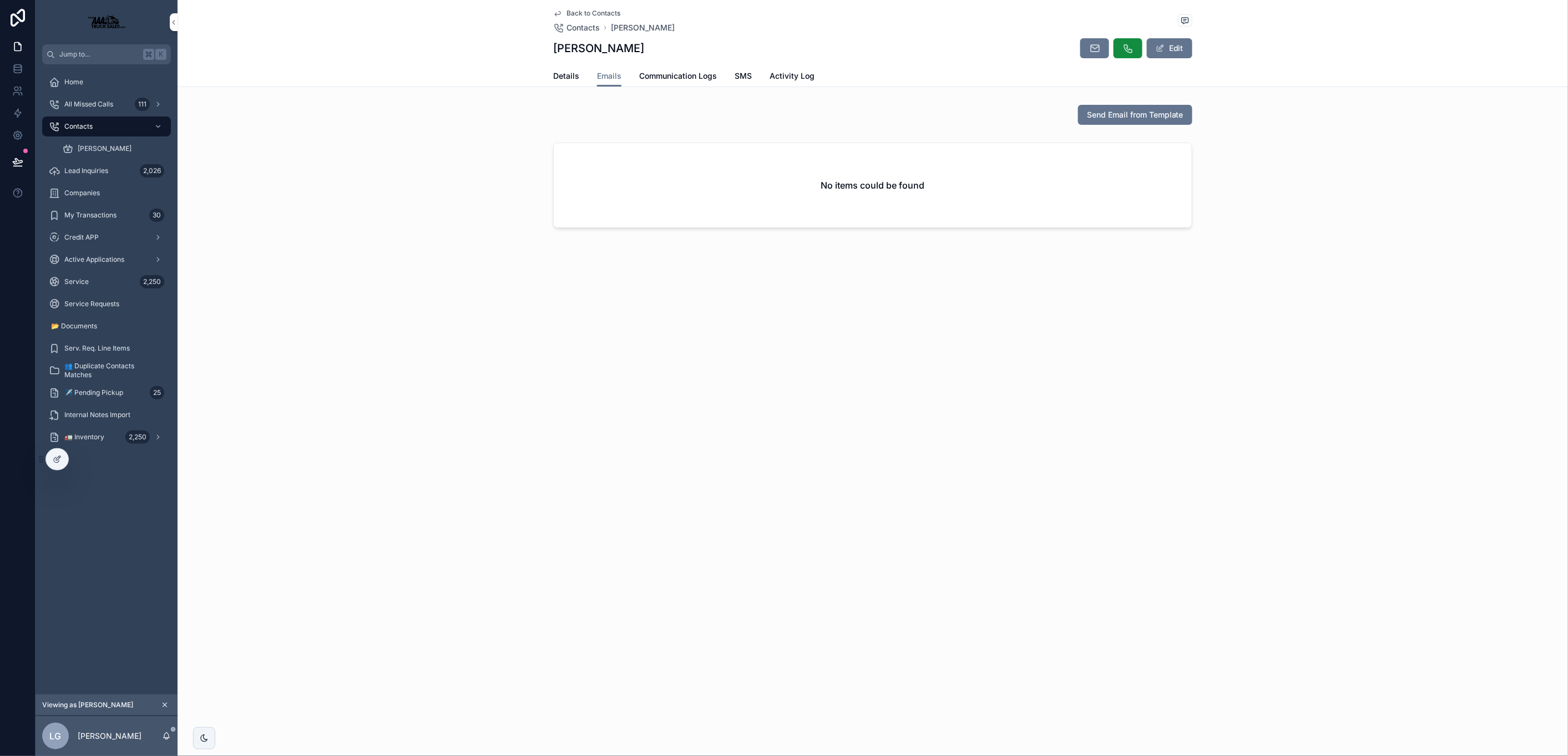
click at [652, 80] on span "Communication Logs" at bounding box center [678, 76] width 78 height 11
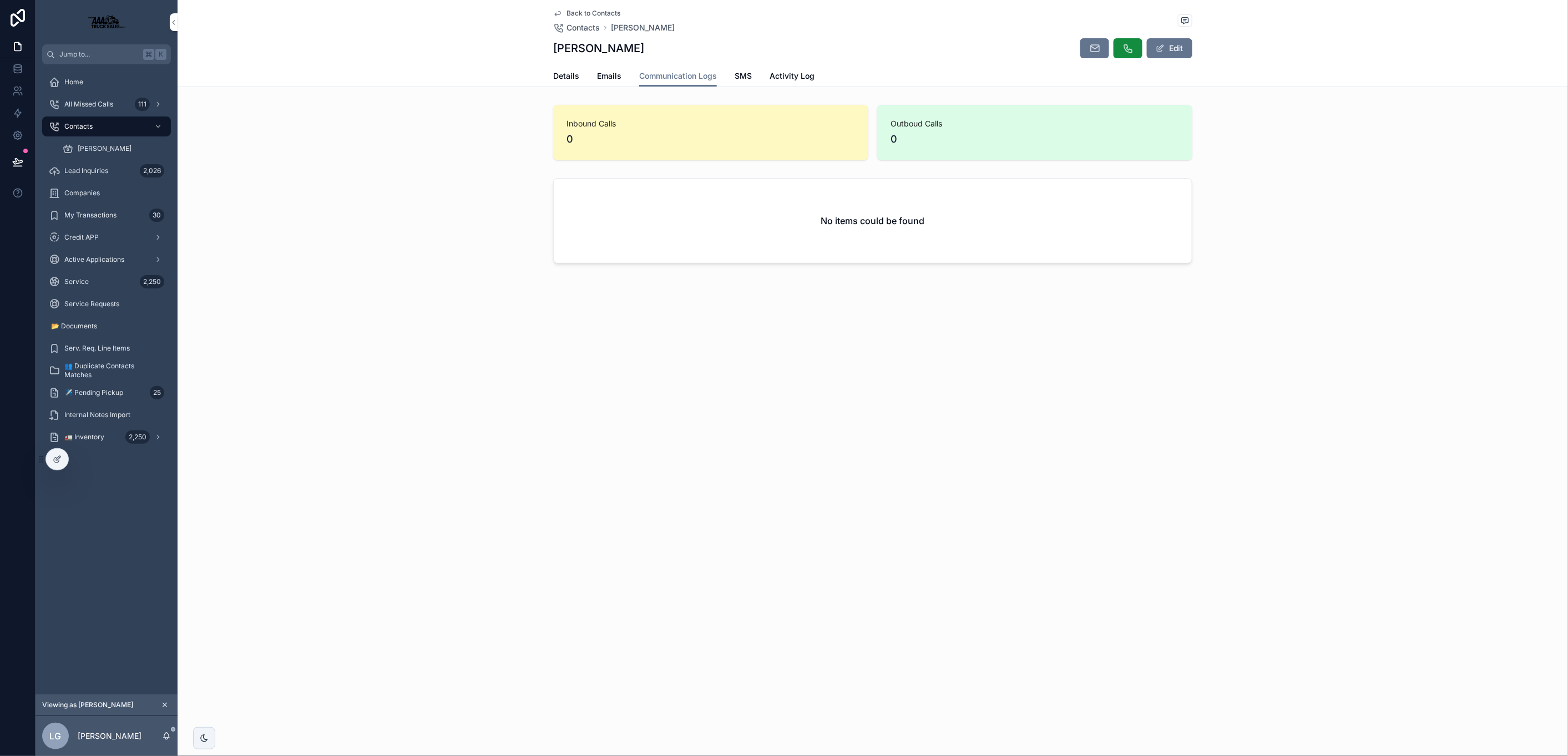
click at [742, 76] on span "SMS" at bounding box center [743, 76] width 17 height 11
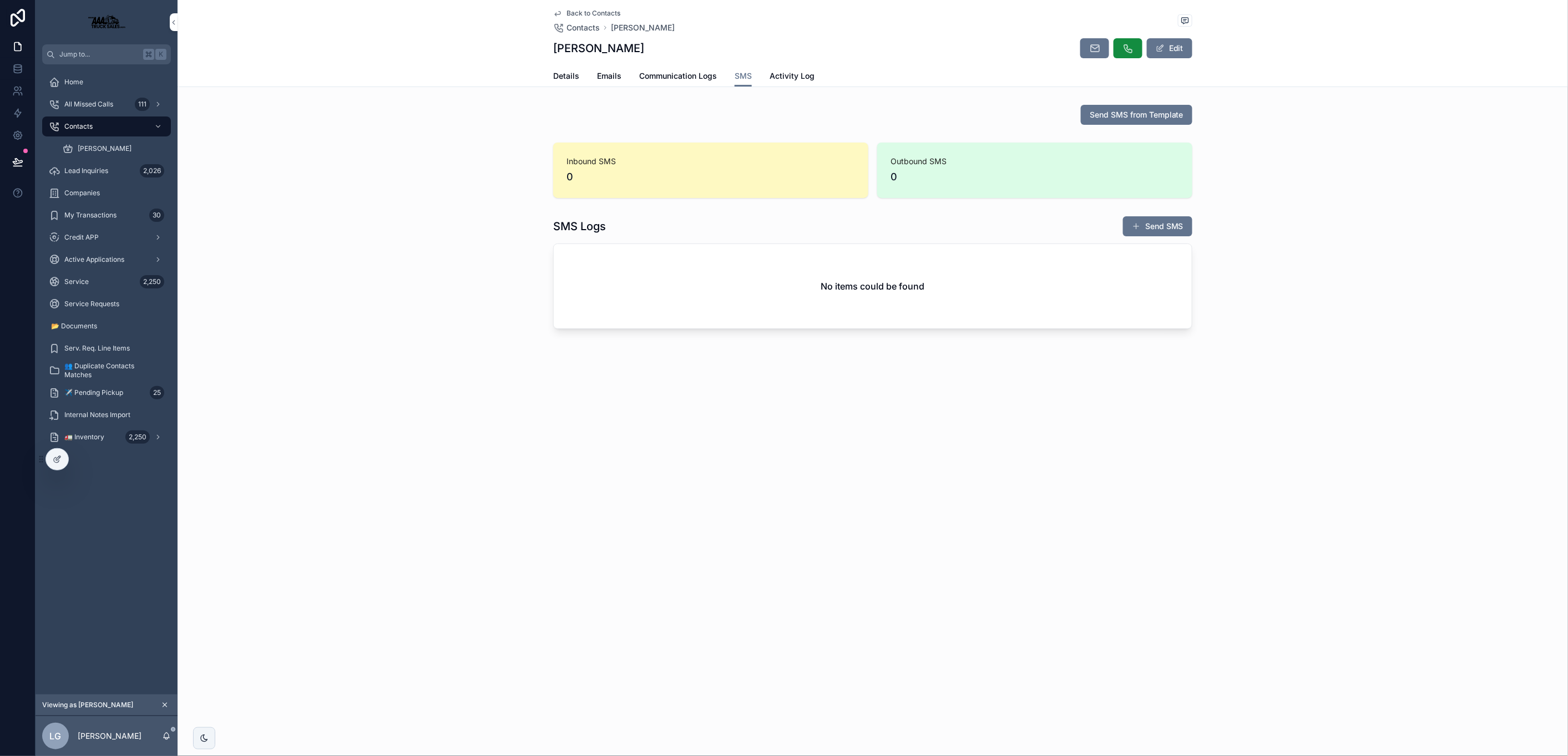
click at [797, 77] on span "Activity Log" at bounding box center [791, 76] width 45 height 11
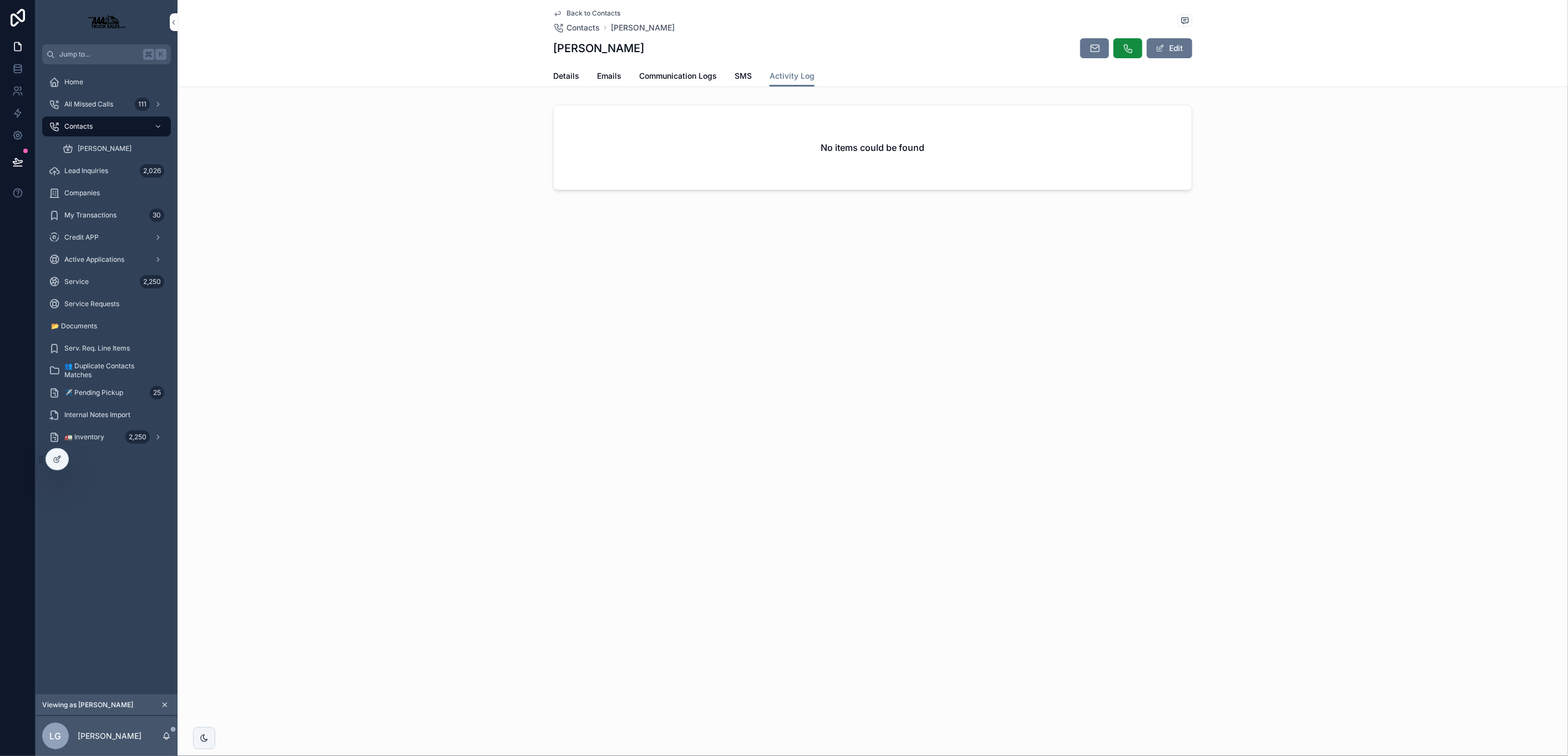
click at [566, 77] on span "Details" at bounding box center [566, 76] width 26 height 11
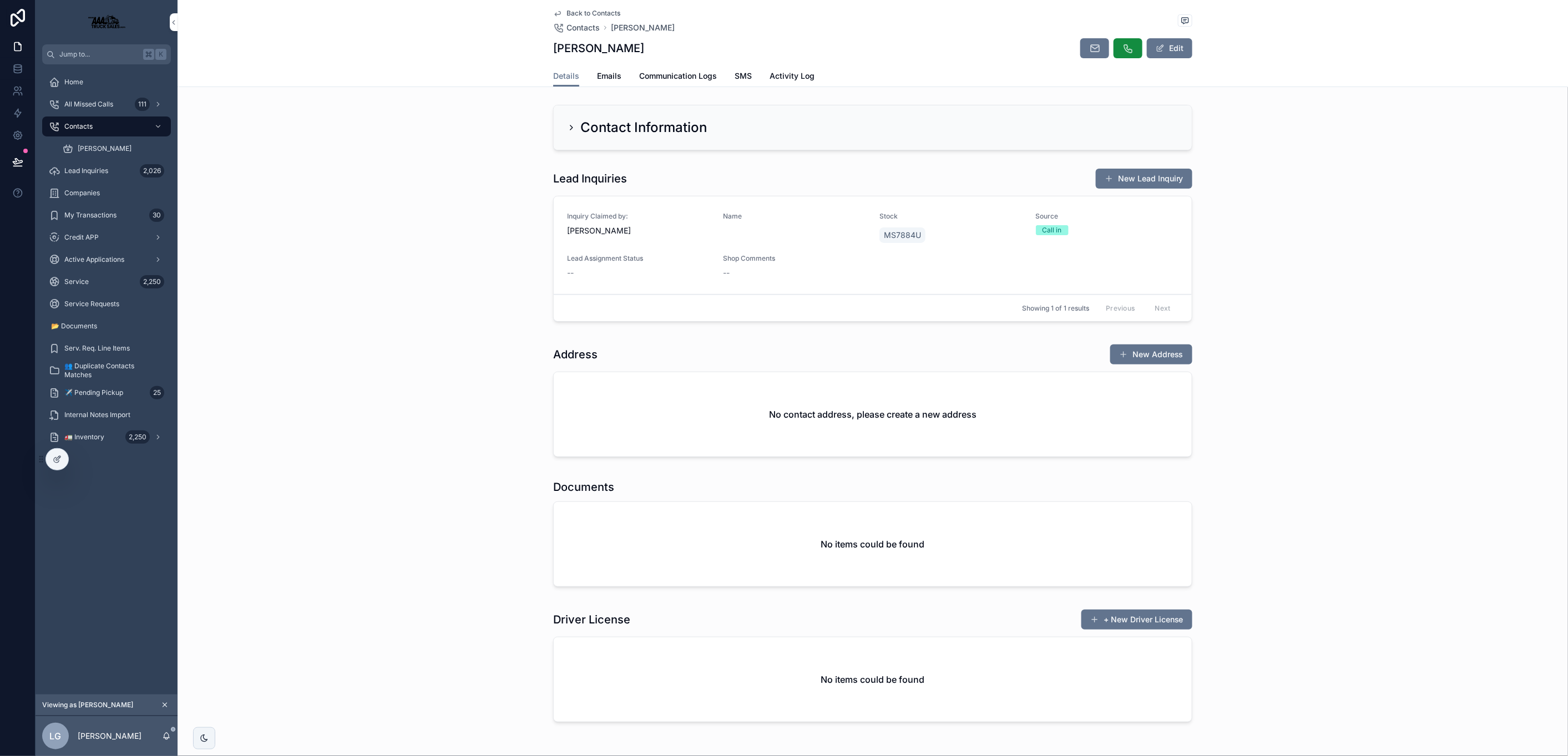
click at [570, 124] on icon "scrollable content" at bounding box center [572, 127] width 9 height 9
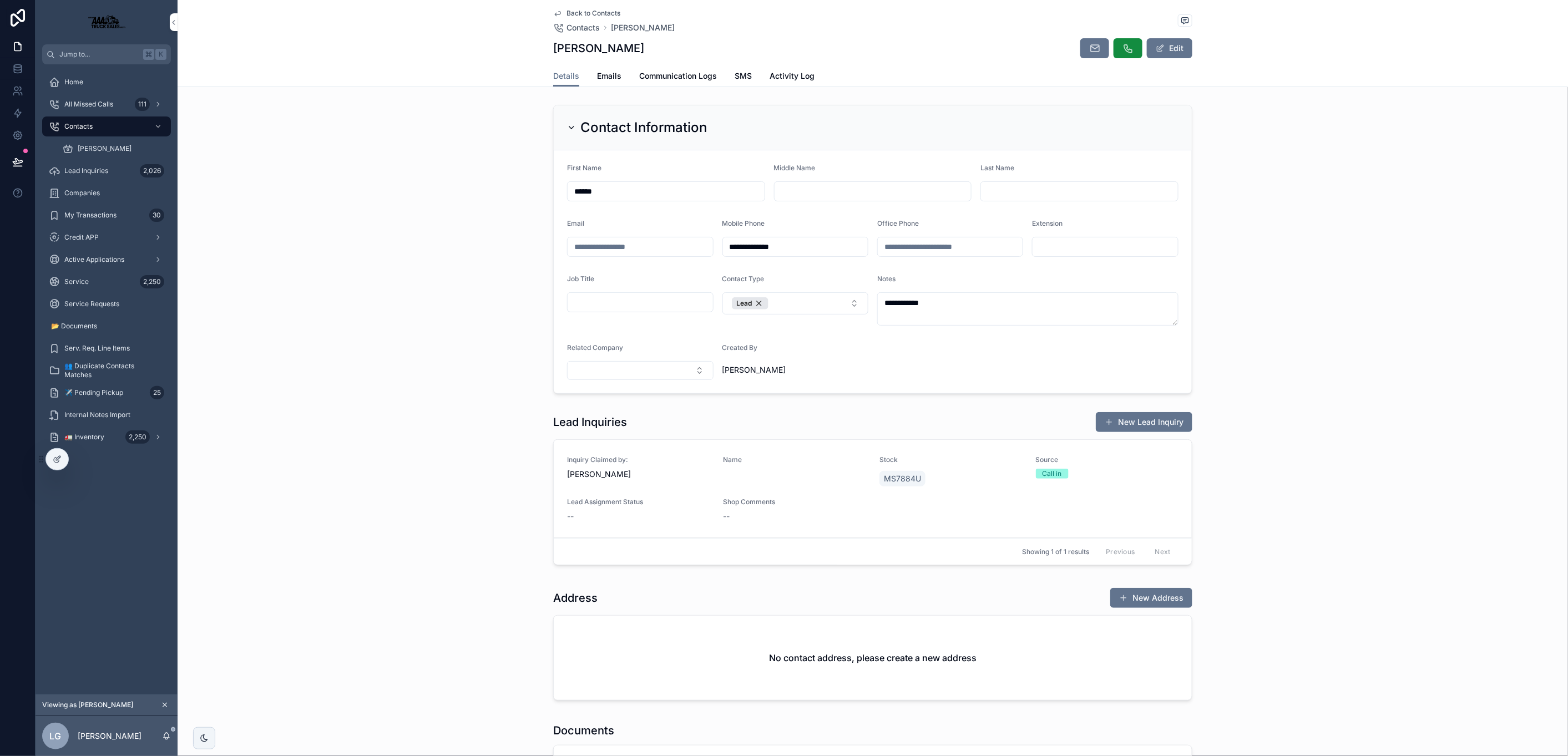
click at [587, 28] on span "Contacts" at bounding box center [583, 28] width 33 height 11
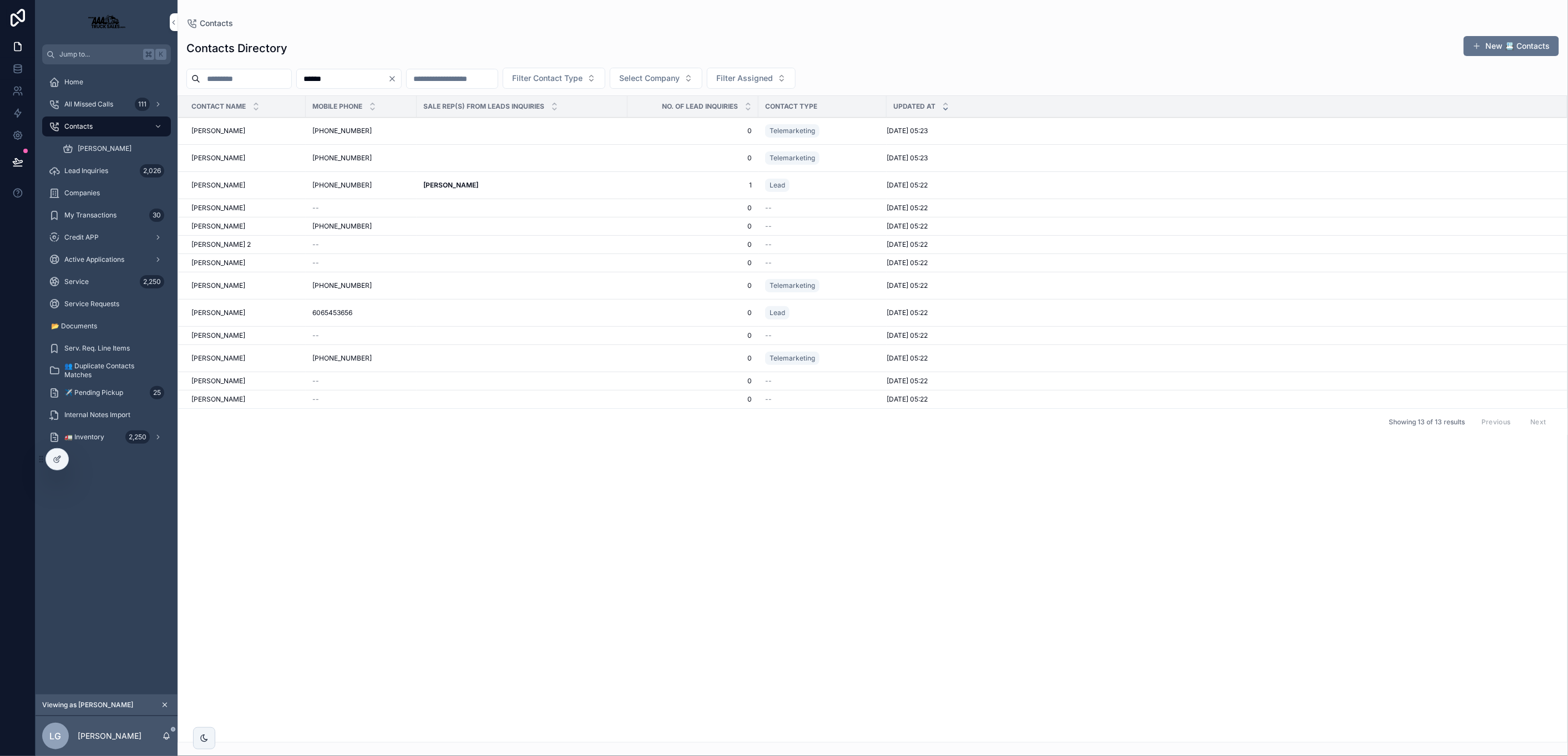
click at [78, 442] on div "🚛 Inventory 2,250" at bounding box center [106, 437] width 116 height 18
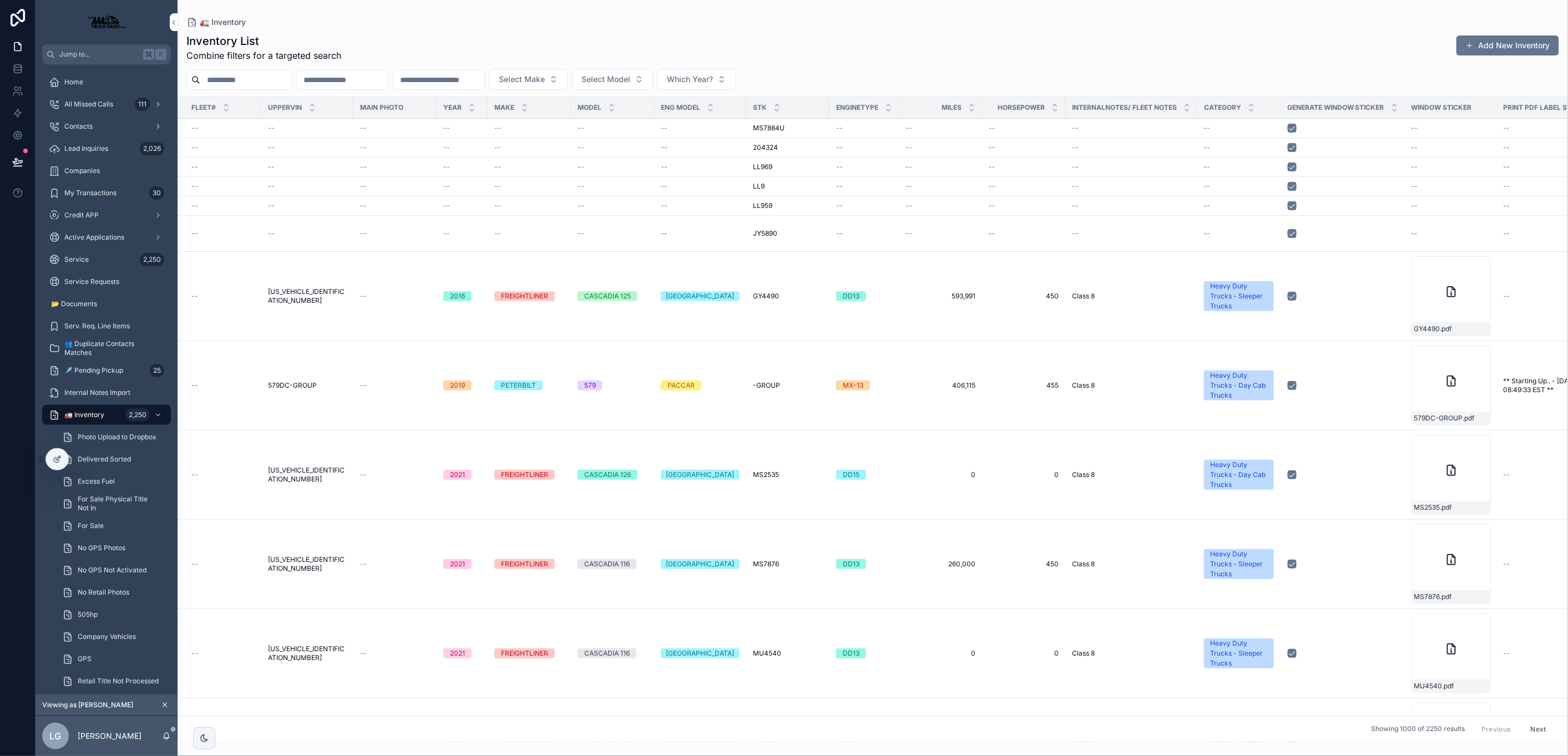
click at [802, 298] on div "GY4490 GY4490" at bounding box center [788, 296] width 70 height 9
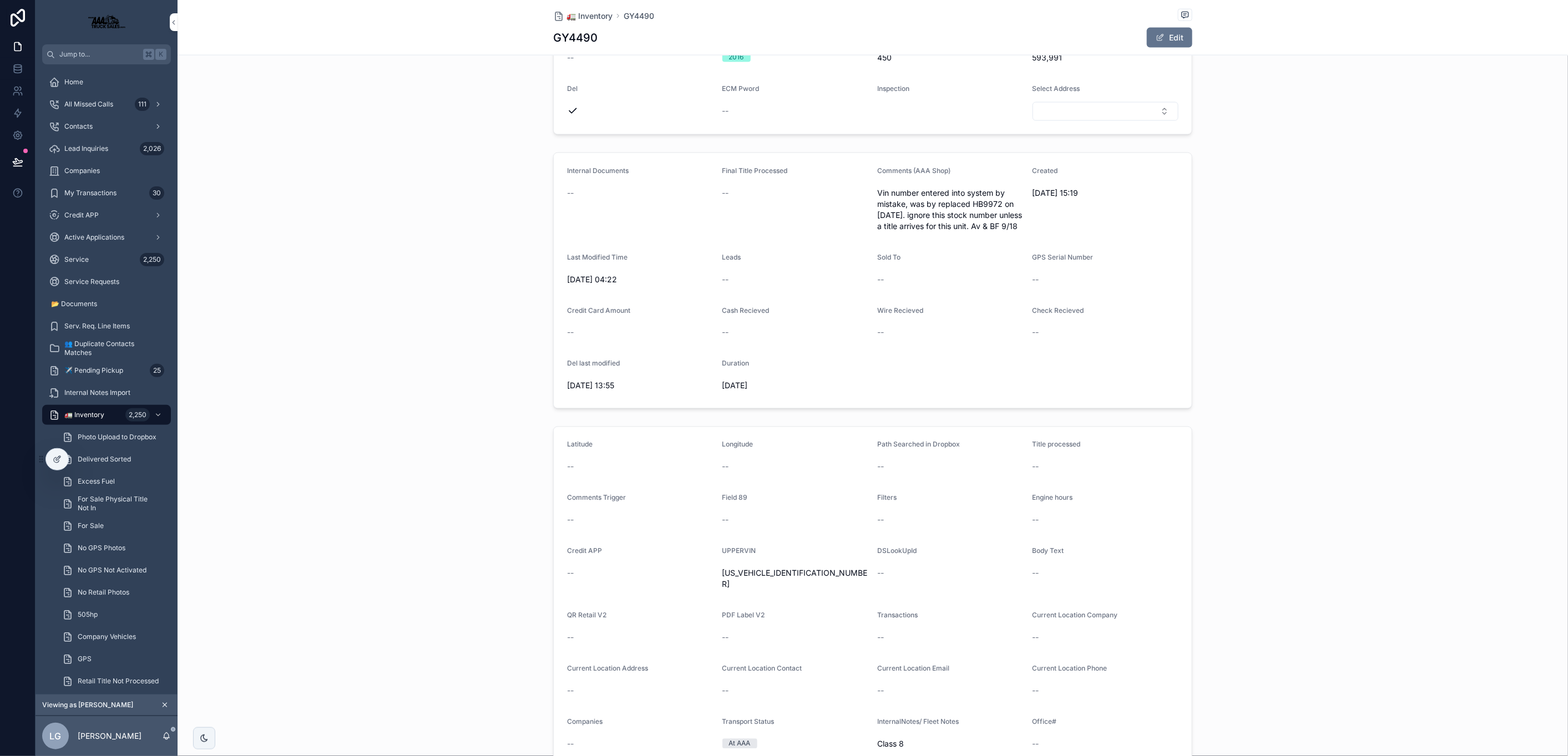
scroll to position [919, 0]
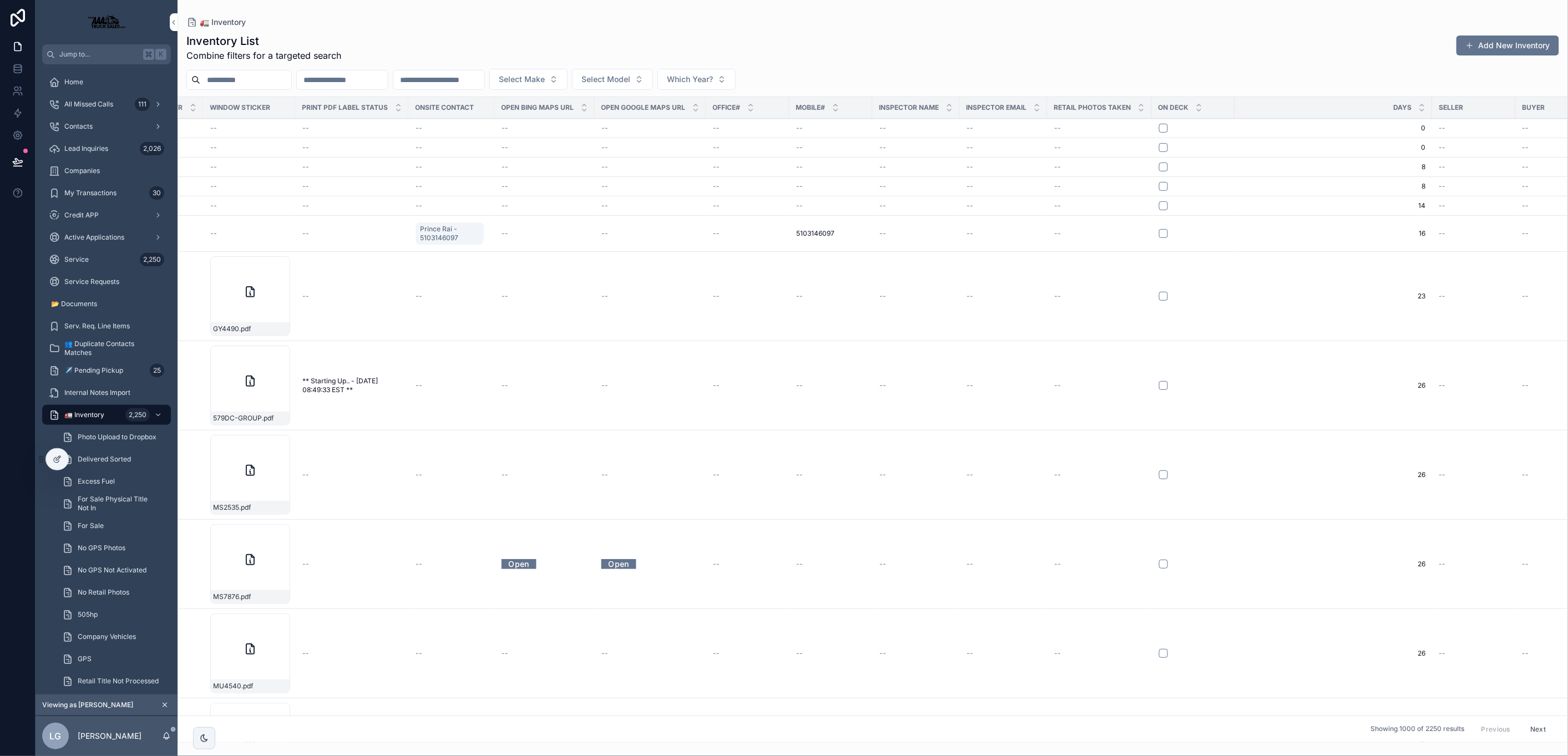
scroll to position [0, 2530]
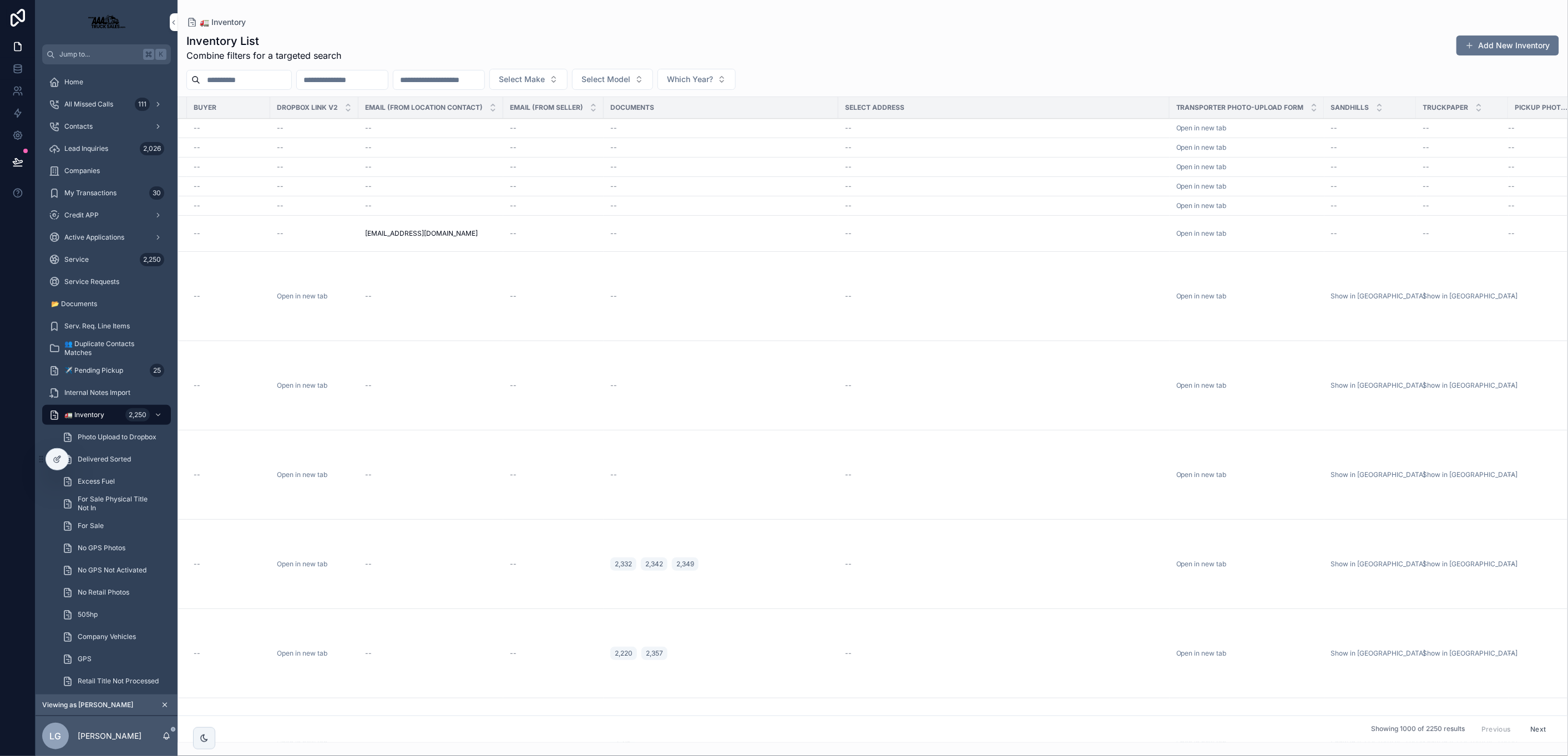
click at [1202, 298] on link "Open in new tab" at bounding box center [1201, 296] width 51 height 9
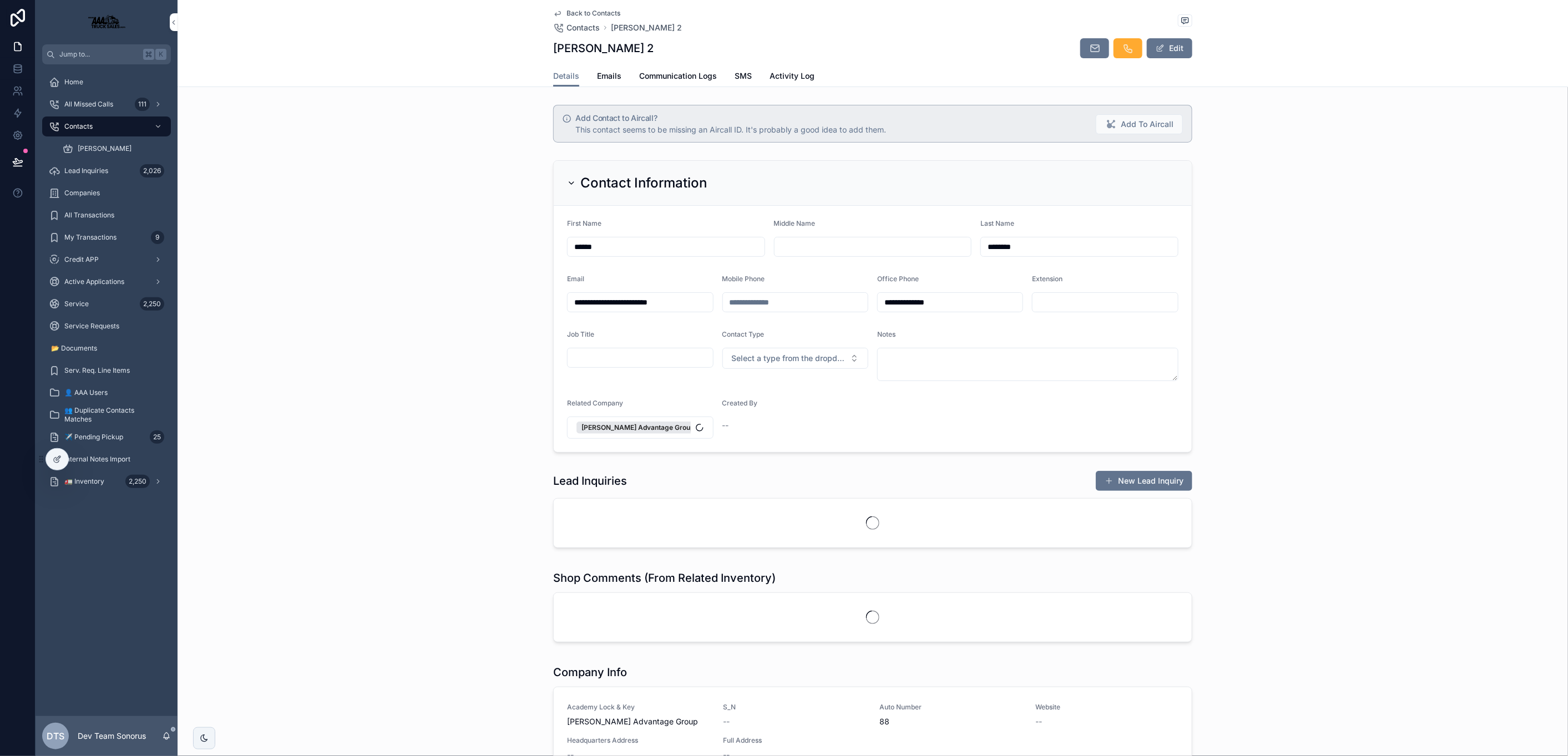
click at [674, 78] on span "Communication Logs" at bounding box center [678, 76] width 78 height 11
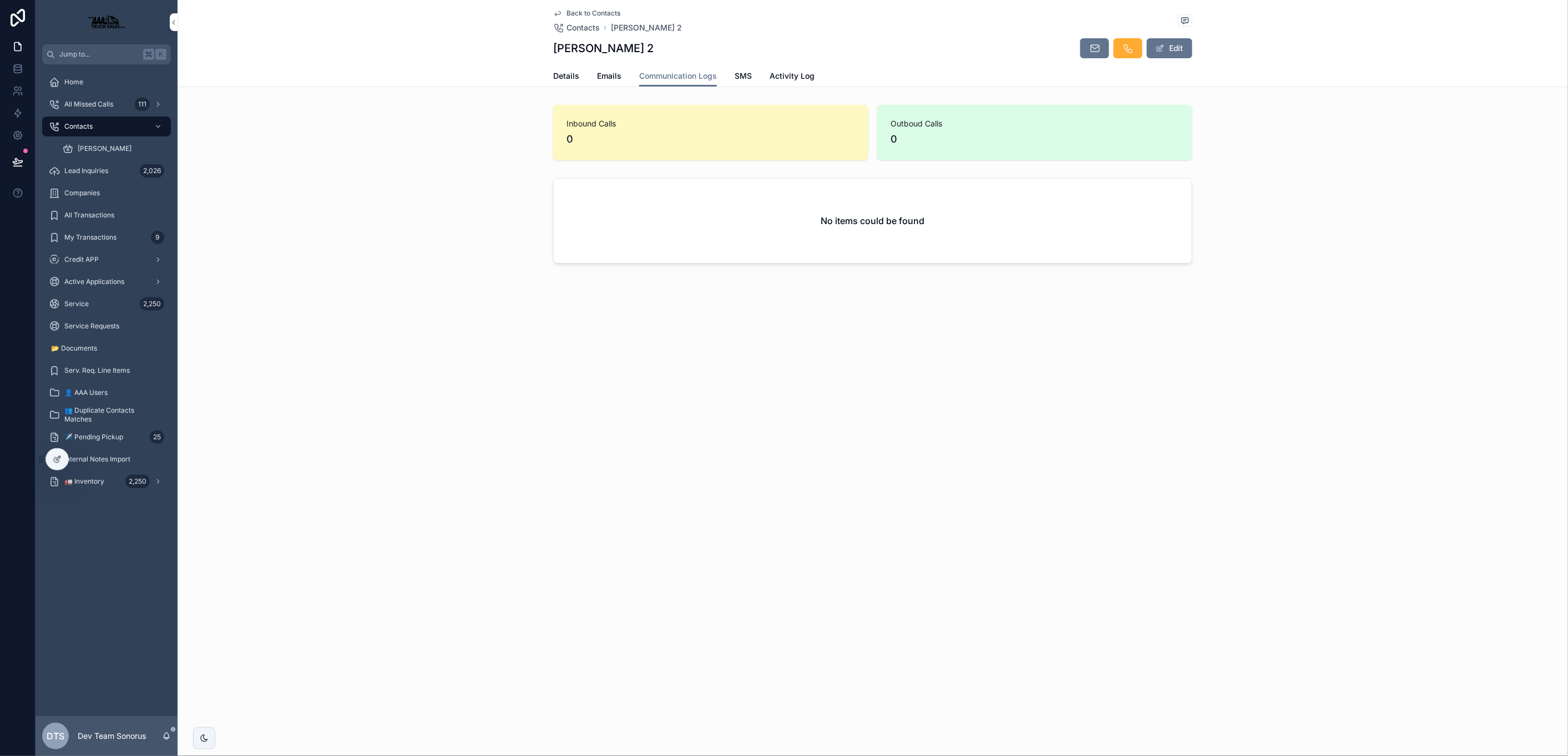
click at [576, 28] on span "Contacts" at bounding box center [583, 28] width 33 height 11
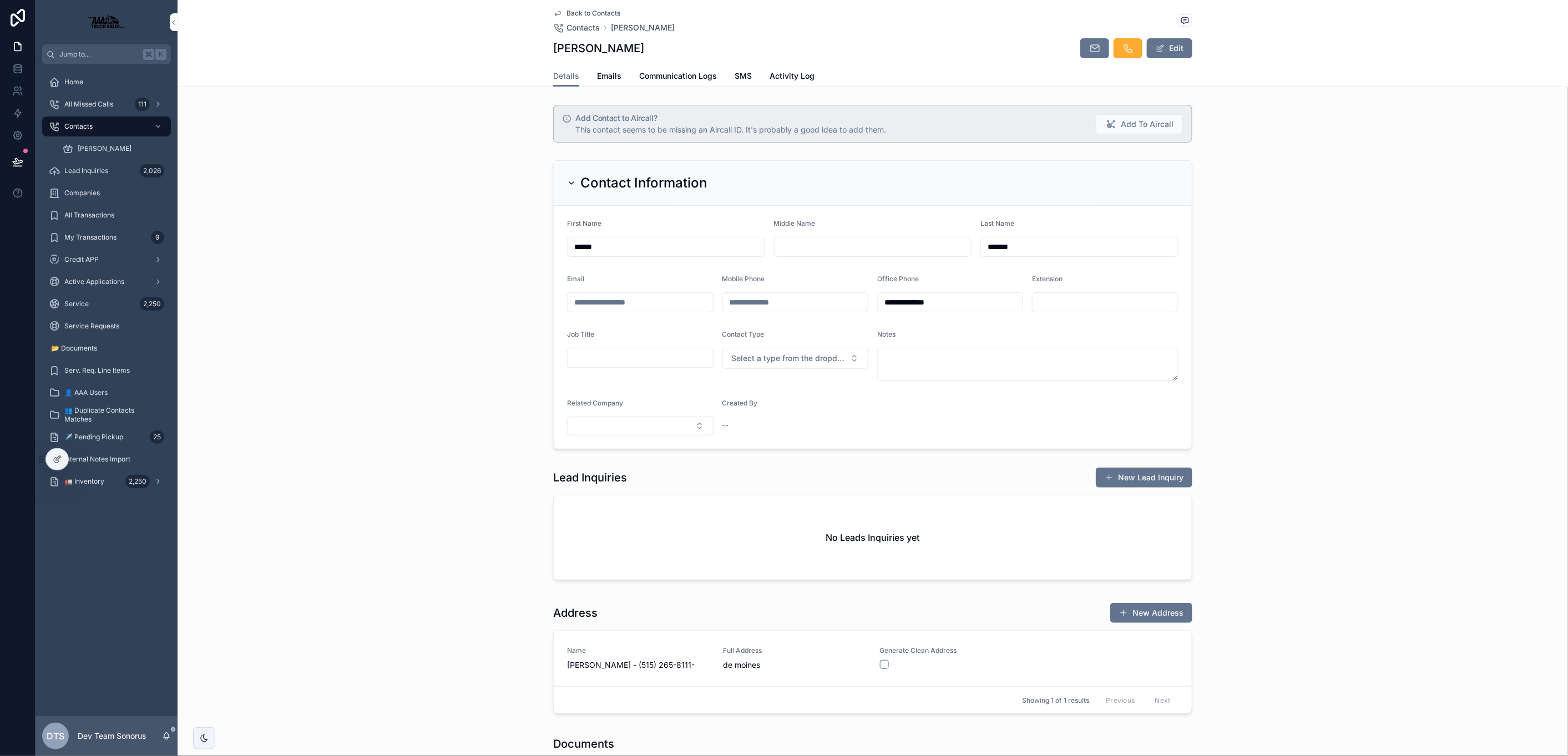
click at [679, 71] on span "Communication Logs" at bounding box center [678, 76] width 78 height 11
click at [693, 76] on span "Communication Logs" at bounding box center [678, 76] width 78 height 11
click at [681, 74] on span "Communication Logs" at bounding box center [678, 76] width 78 height 11
click at [668, 80] on span "Communication Logs" at bounding box center [678, 76] width 78 height 11
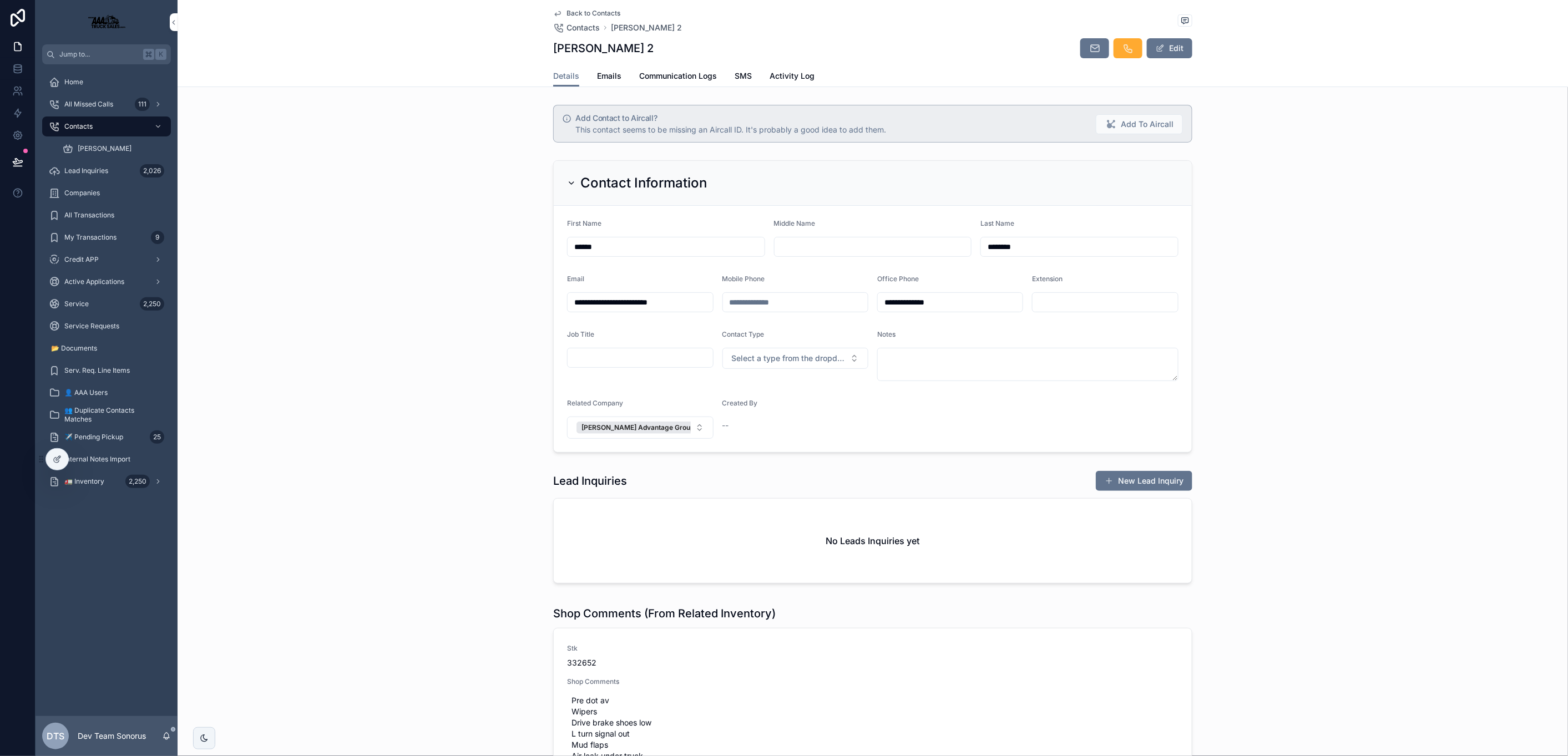
click at [681, 73] on span "Communication Logs" at bounding box center [678, 76] width 78 height 11
